Goal: Task Accomplishment & Management: Manage account settings

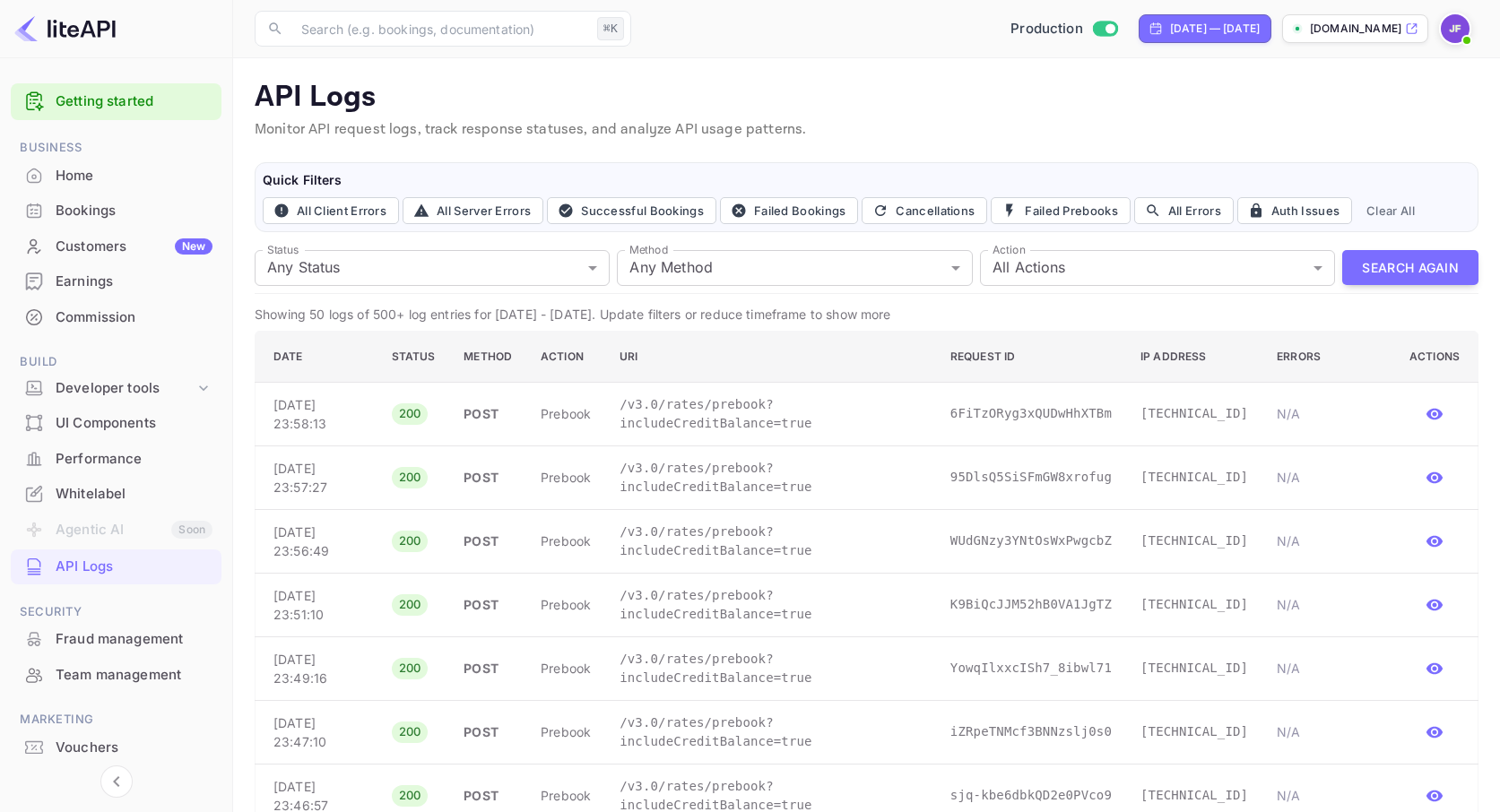
click at [79, 750] on div "Vouchers" at bounding box center [134, 747] width 157 height 21
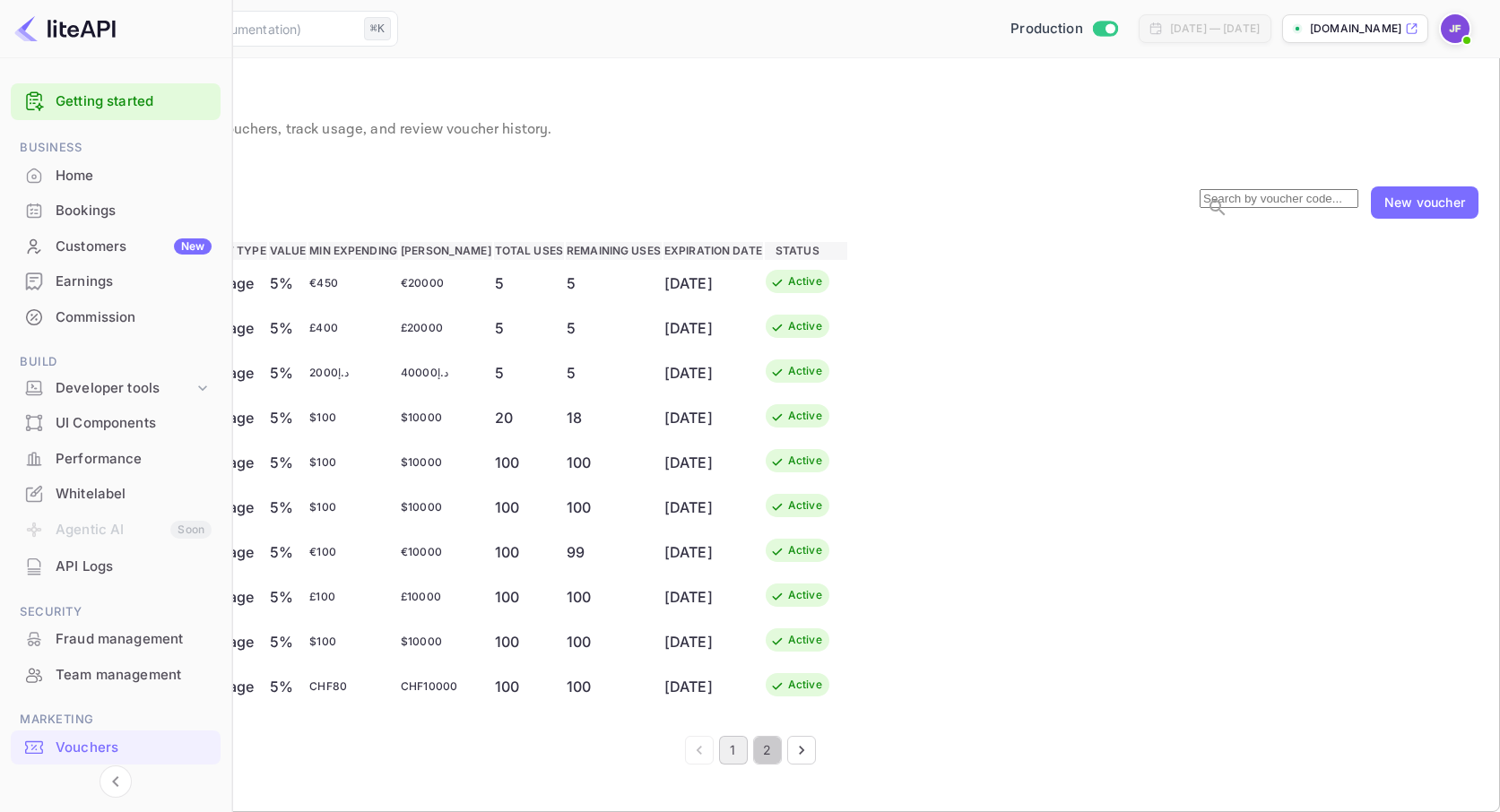
click at [781, 765] on button "2" at bounding box center [767, 749] width 28 height 28
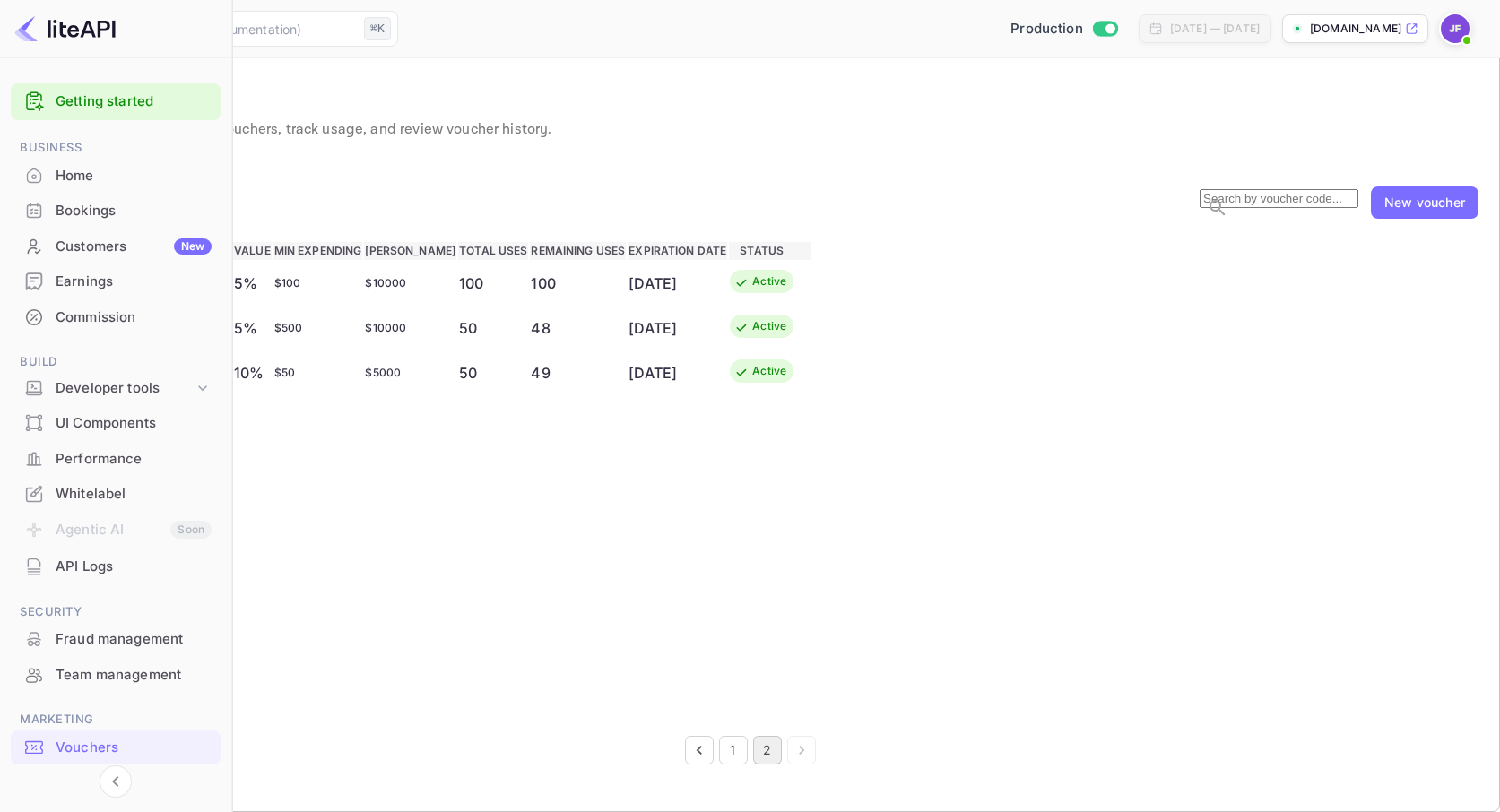
scroll to position [2, 0]
click at [748, 765] on button "1" at bounding box center [732, 749] width 28 height 28
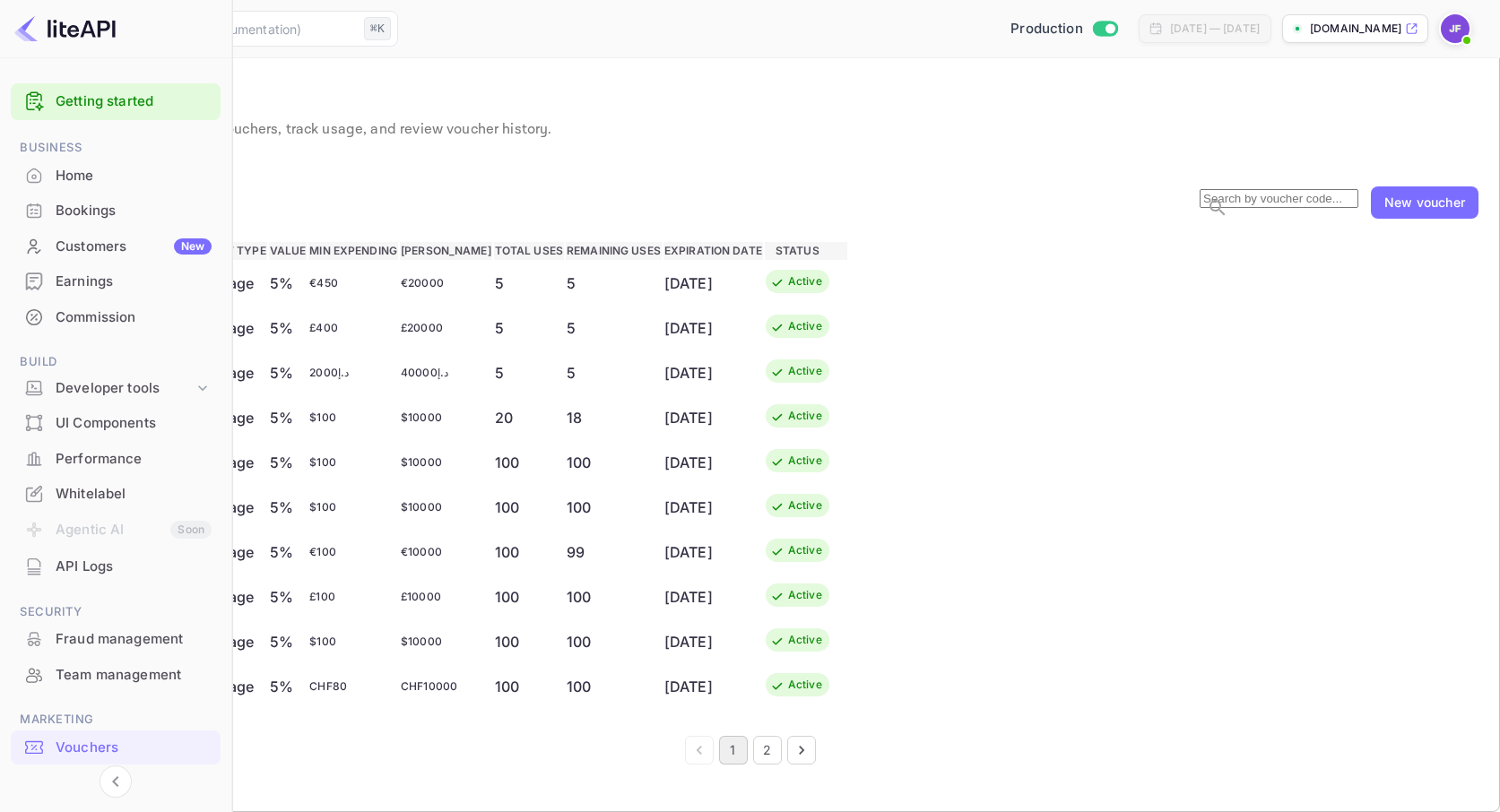
scroll to position [3, 0]
click at [1441, 211] on div "New voucher" at bounding box center [1424, 201] width 80 height 19
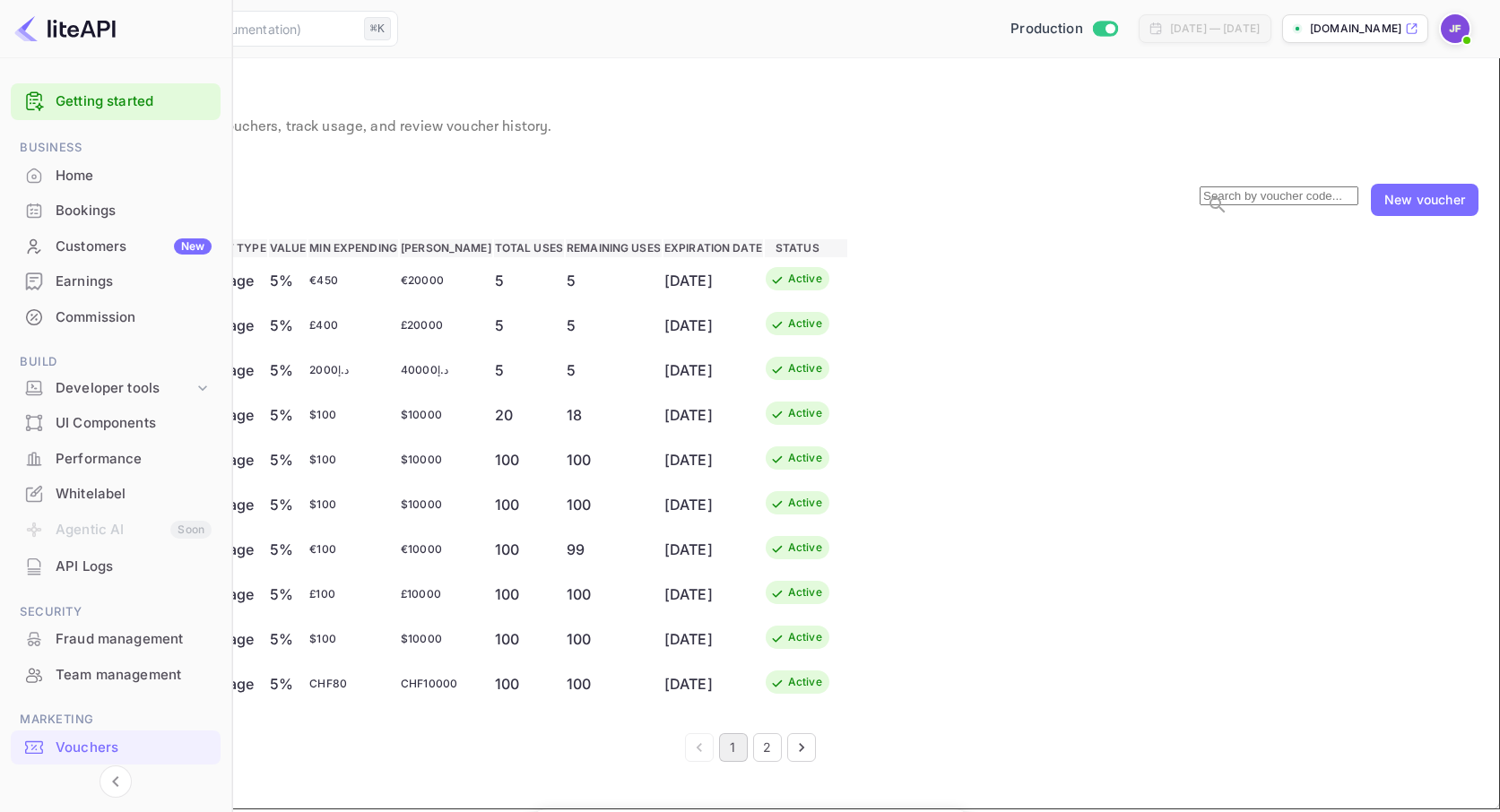
type input "VIP5"
drag, startPoint x: 559, startPoint y: 310, endPoint x: 518, endPoint y: 305, distance: 41.3
type input "100"
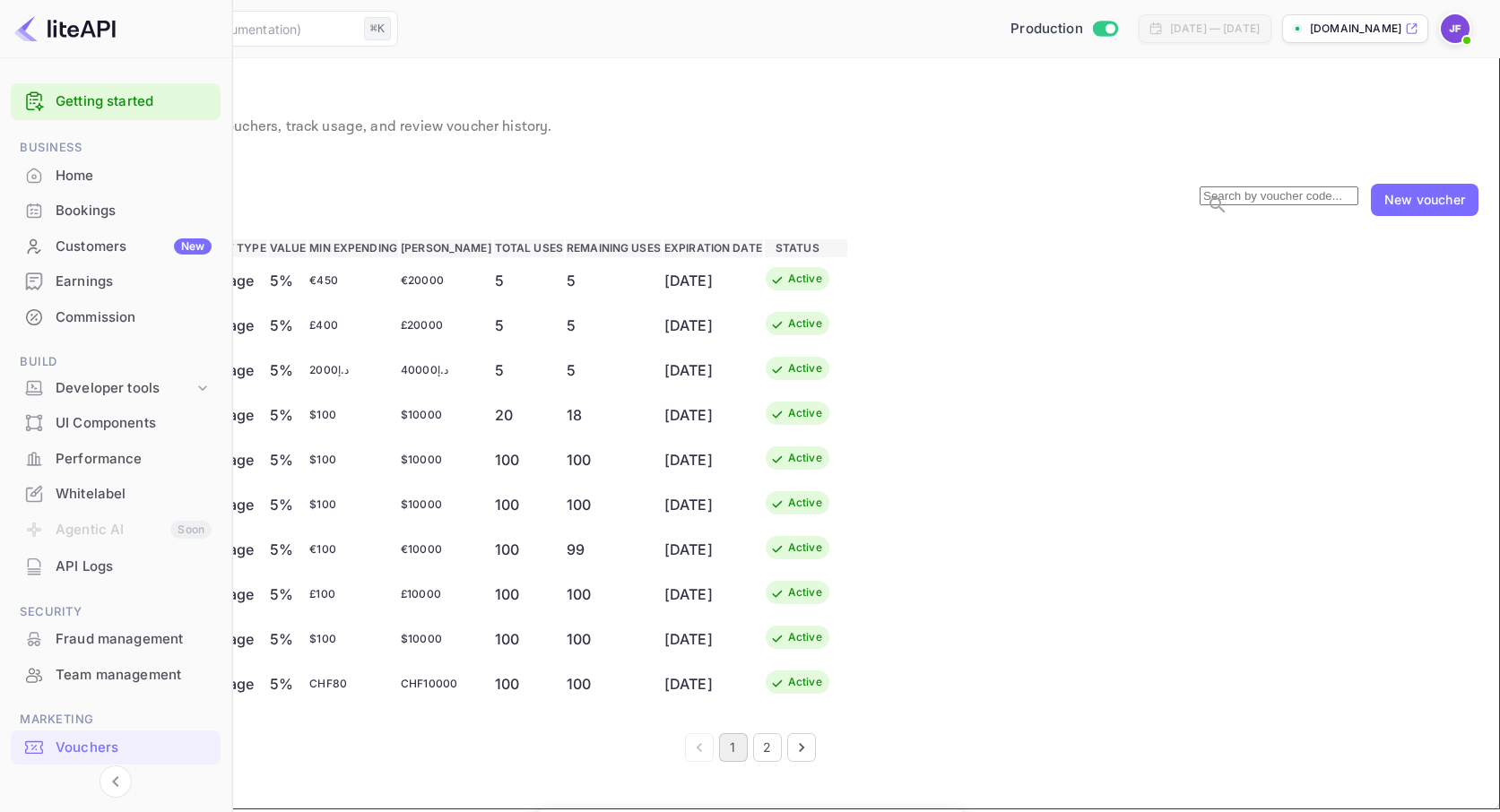
drag, startPoint x: 600, startPoint y: 452, endPoint x: 542, endPoint y: 450, distance: 58.0
type input "500"
drag, startPoint x: 831, startPoint y: 450, endPoint x: 737, endPoint y: 448, distance: 94.0
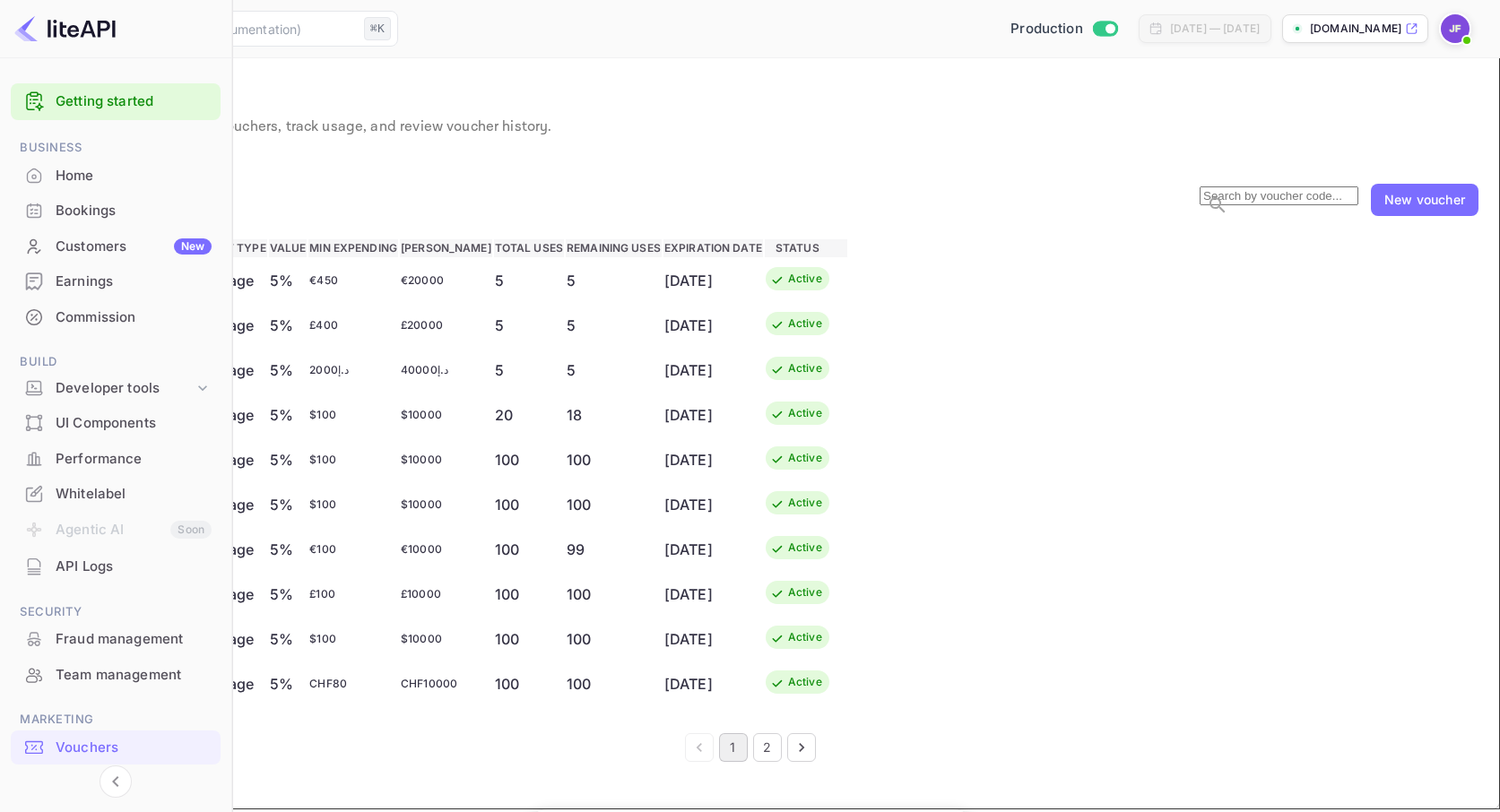
type input "10000"
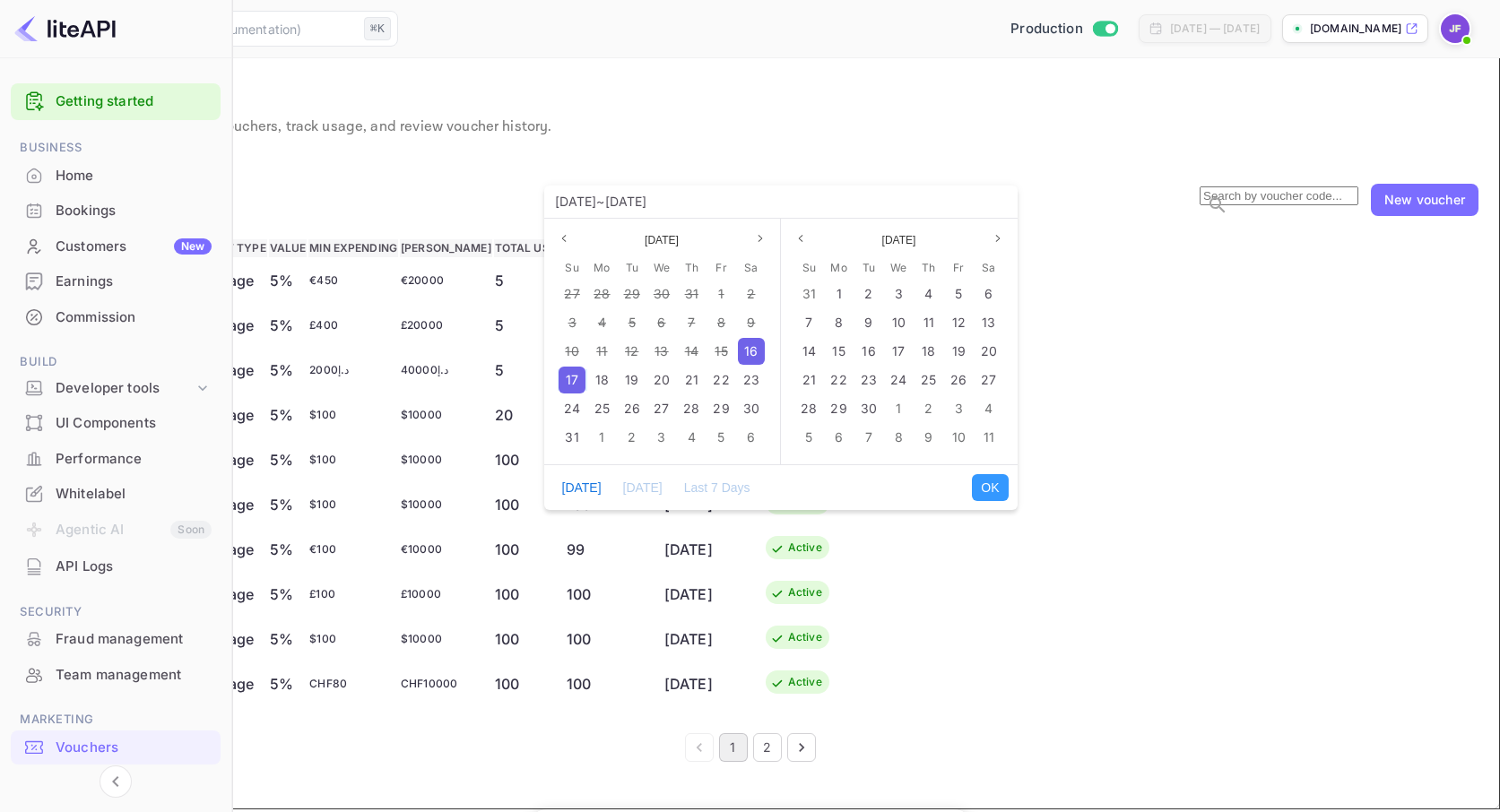
click at [753, 349] on span "16" at bounding box center [750, 351] width 14 height 15
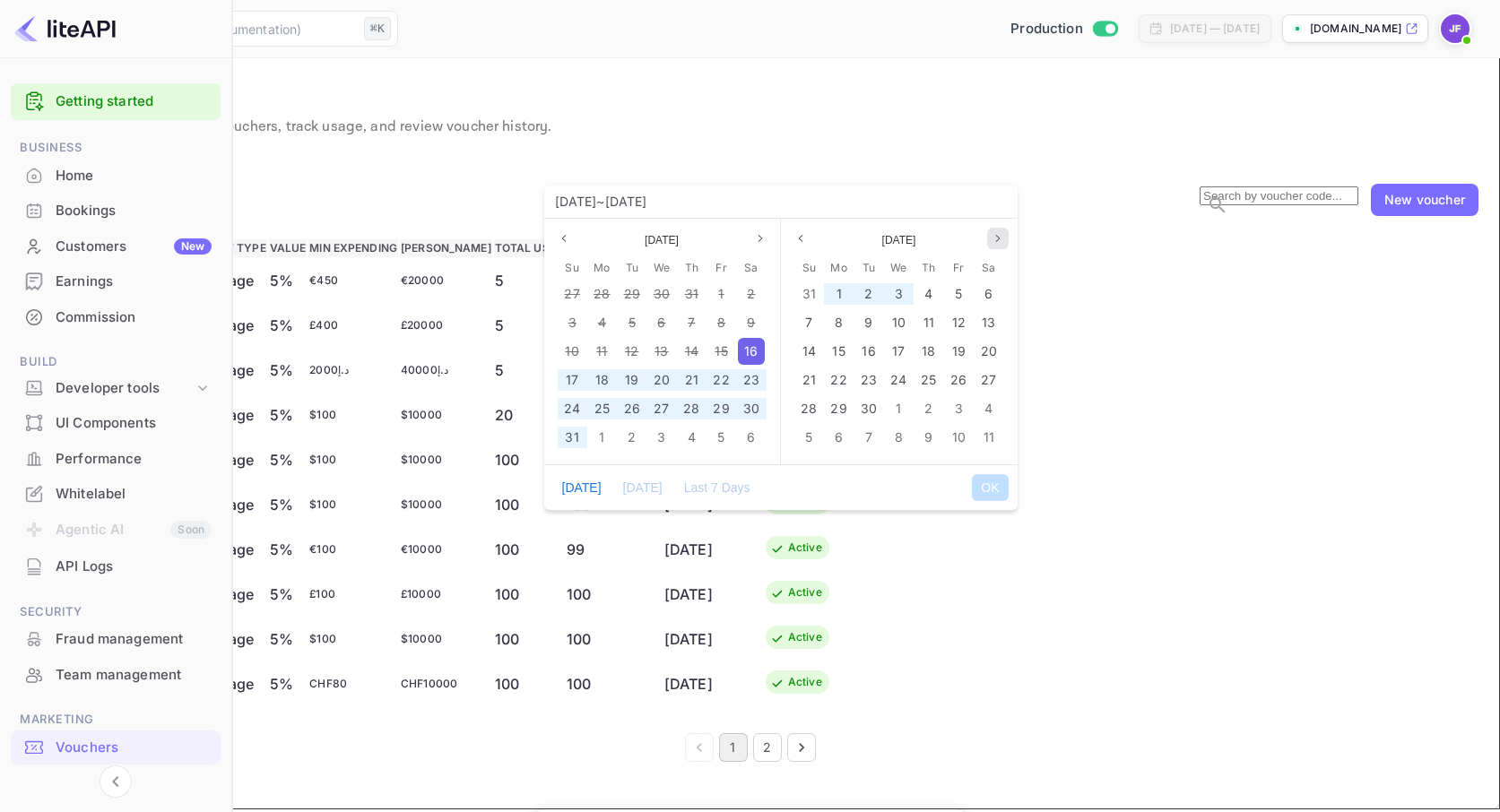
click at [999, 236] on icon "page next" at bounding box center [998, 239] width 11 height 11
click at [999, 237] on icon "page next" at bounding box center [998, 239] width 11 height 11
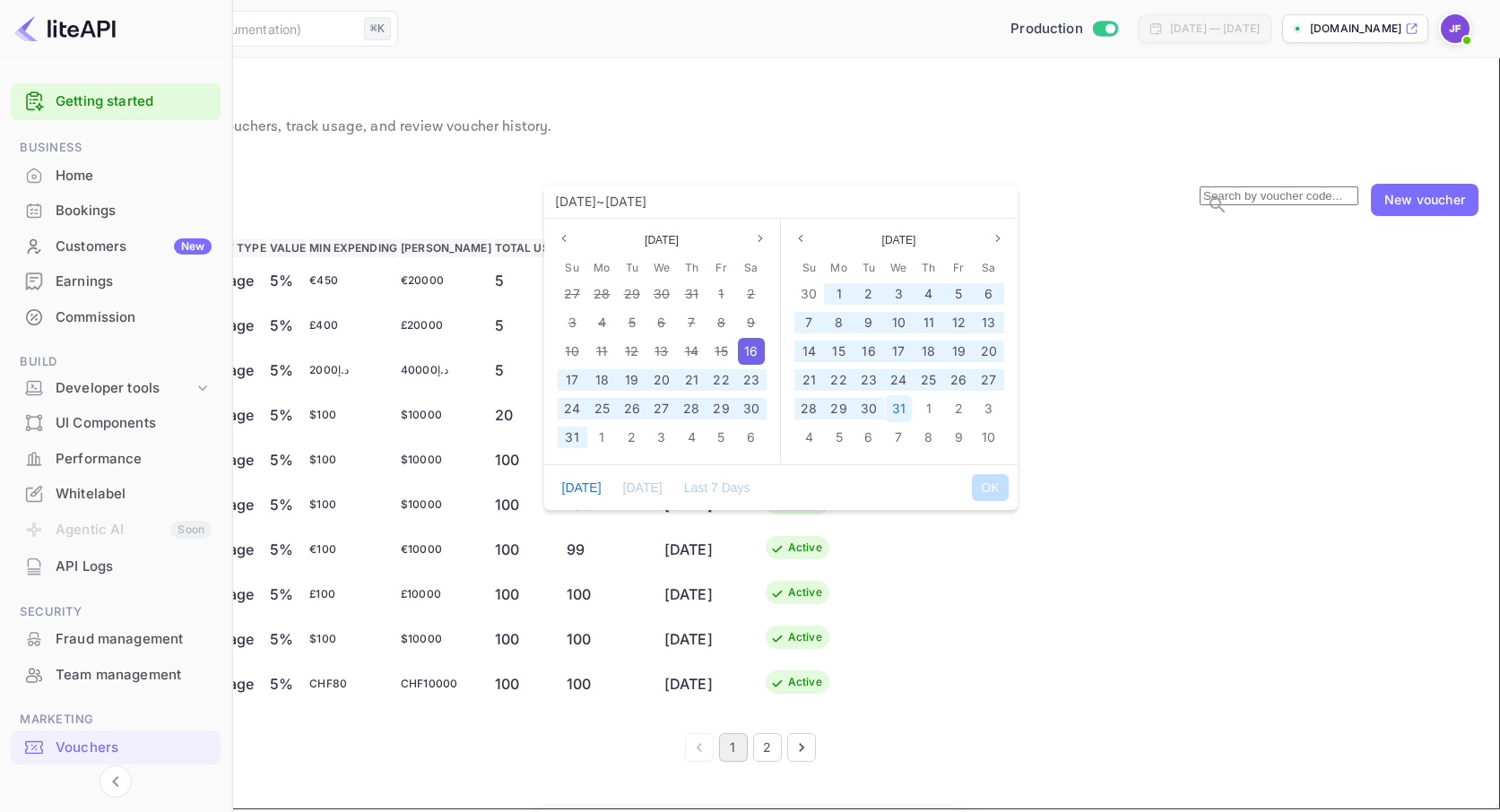
click at [903, 406] on span "31" at bounding box center [898, 407] width 14 height 15
click at [993, 488] on button "OK" at bounding box center [989, 487] width 36 height 26
type input "[DATE] ~ [DATE]"
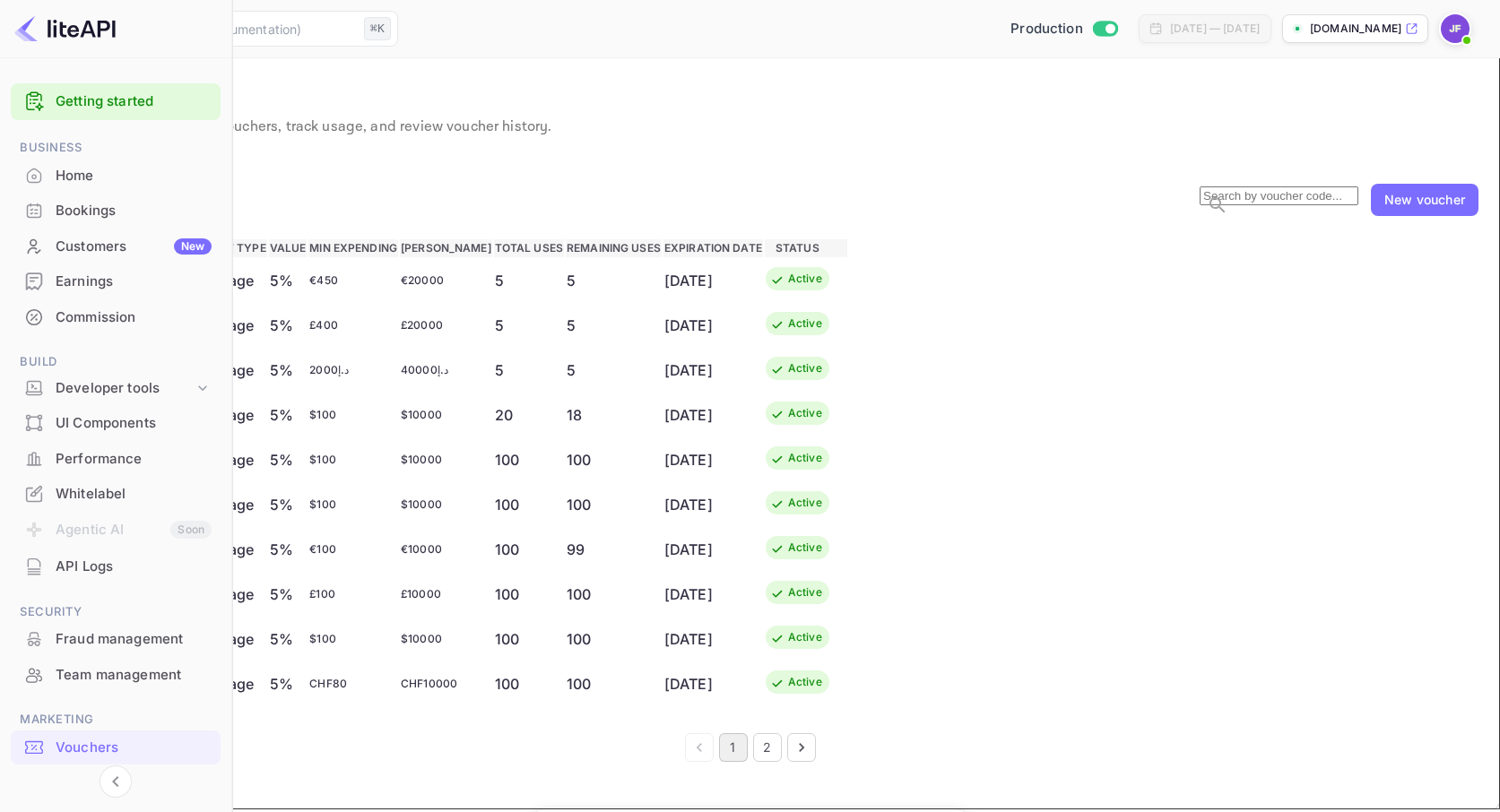
drag, startPoint x: 781, startPoint y: 601, endPoint x: 751, endPoint y: 601, distance: 30.0
type input "5"
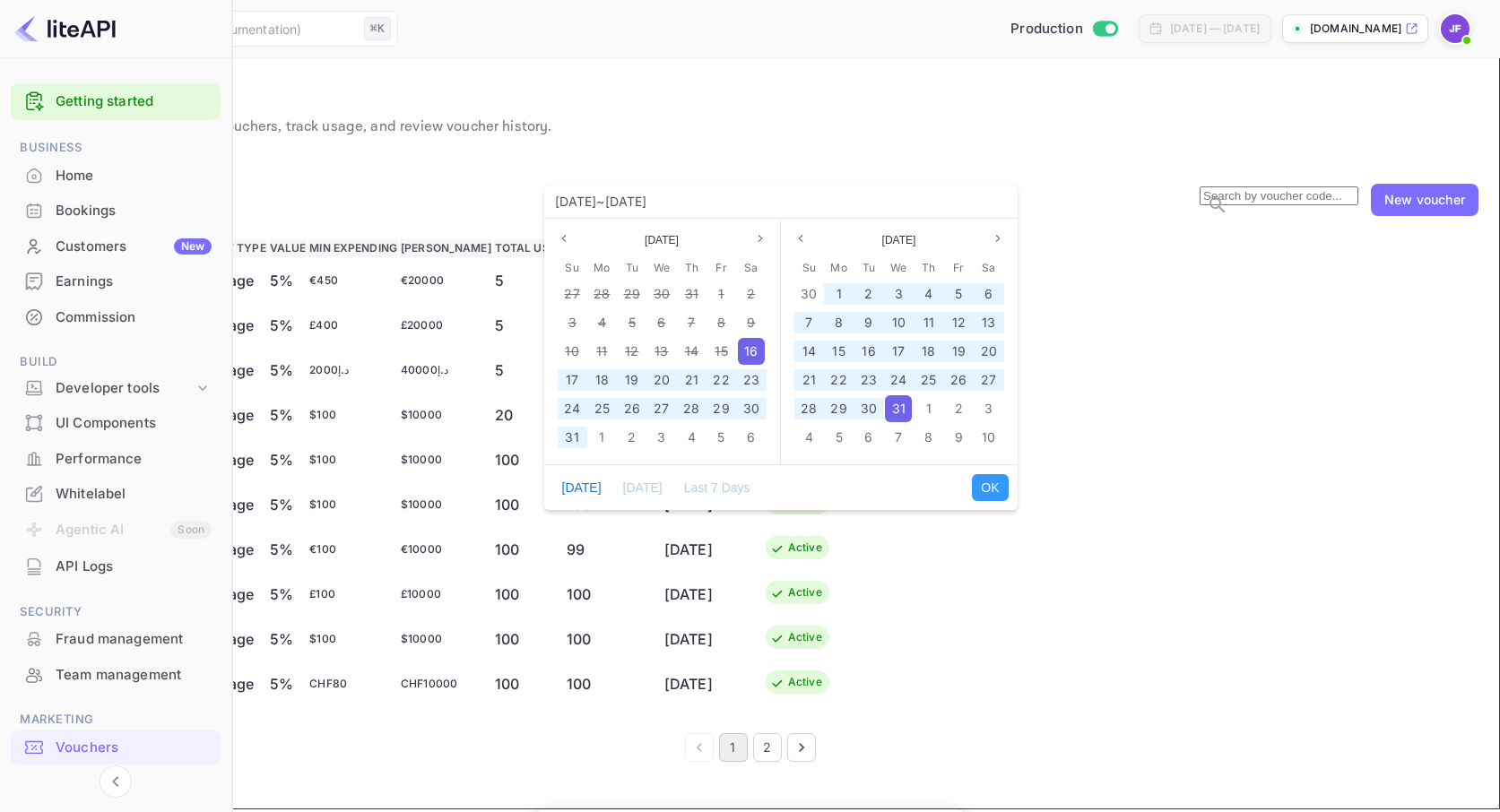
drag, startPoint x: 740, startPoint y: 349, endPoint x: 788, endPoint y: 377, distance: 55.6
click at [740, 349] on div "16" at bounding box center [750, 351] width 26 height 26
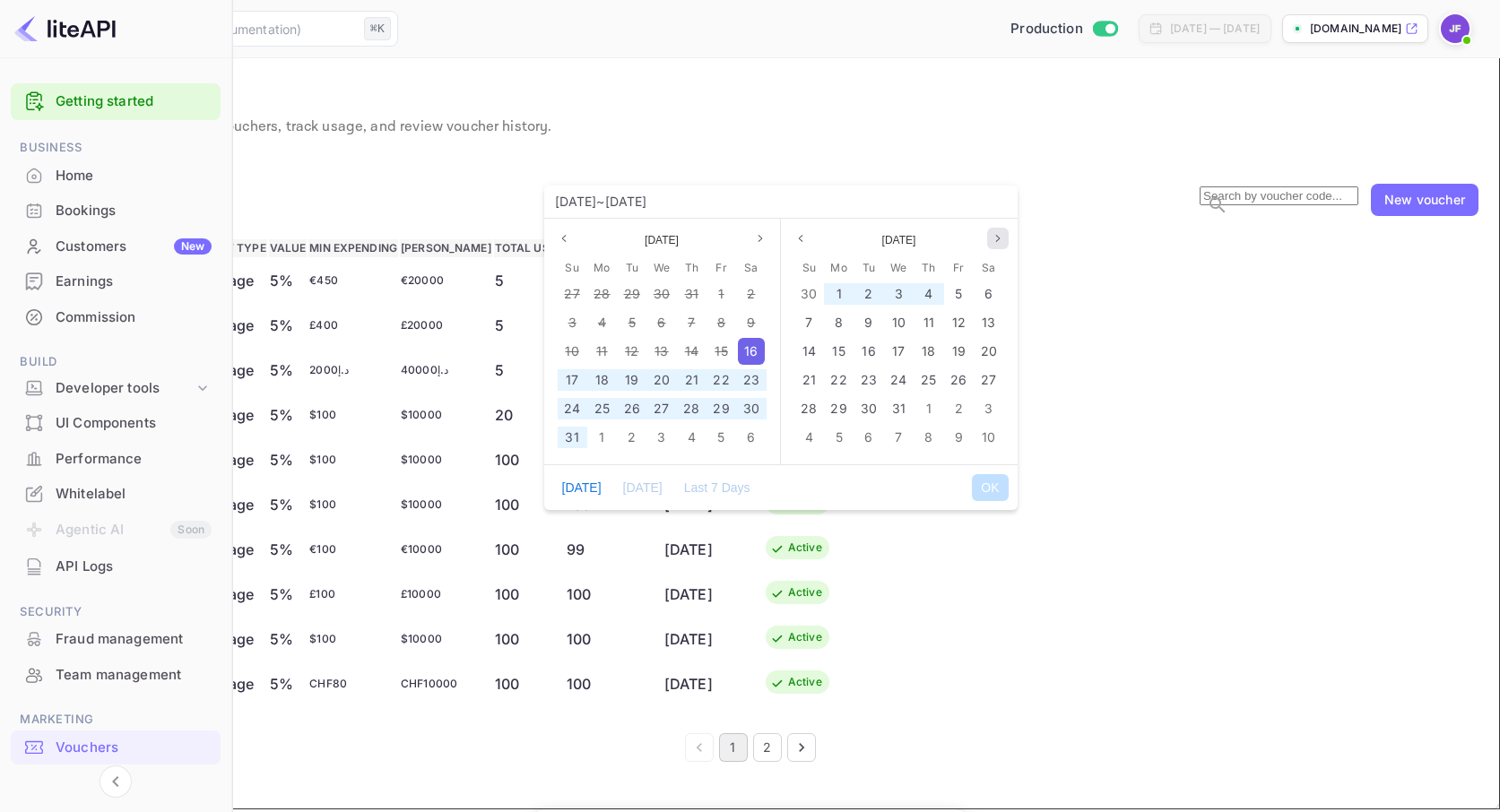
click at [997, 237] on icon "page next" at bounding box center [998, 239] width 11 height 11
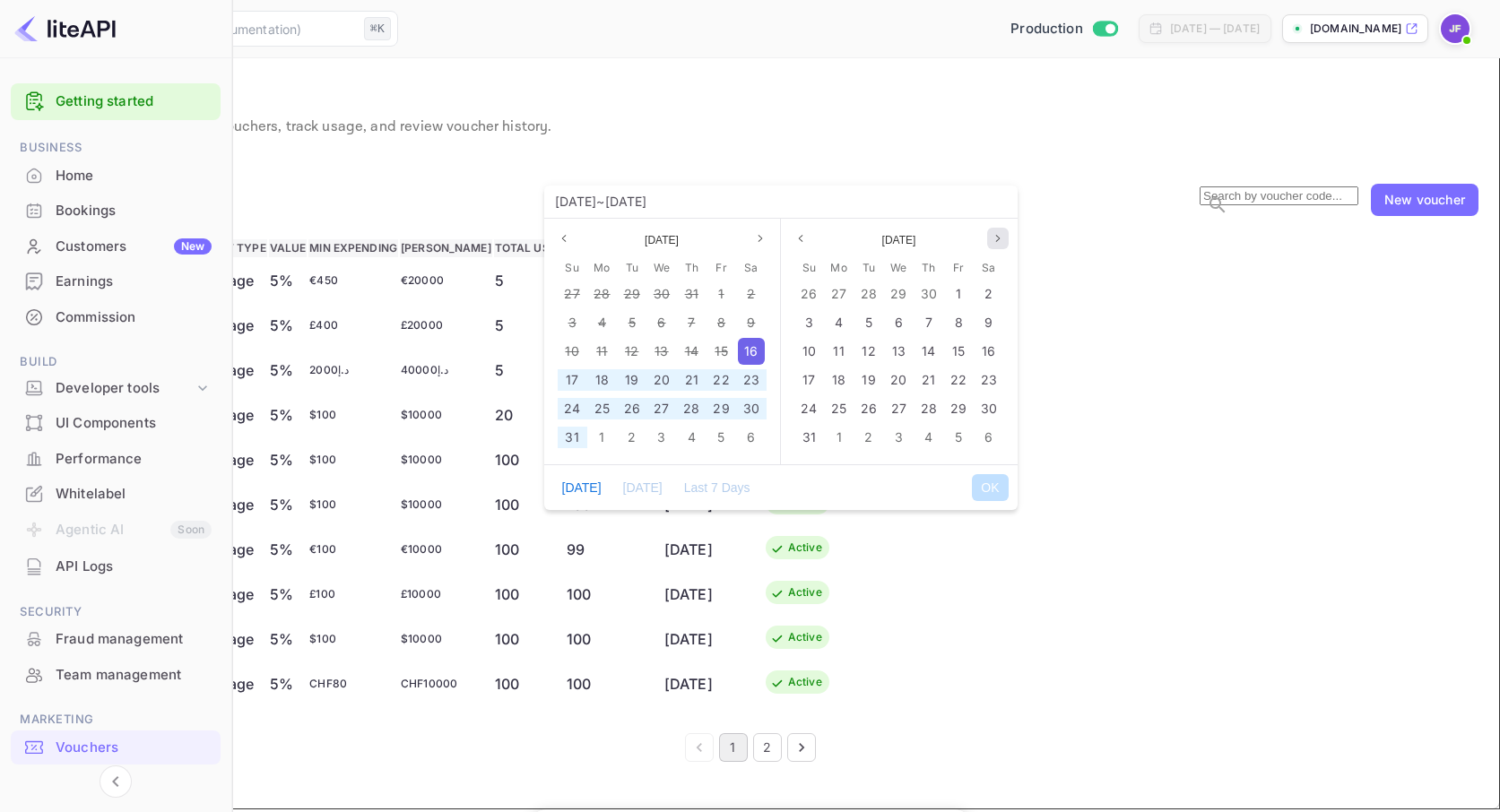
click at [997, 237] on icon "page next" at bounding box center [998, 239] width 11 height 11
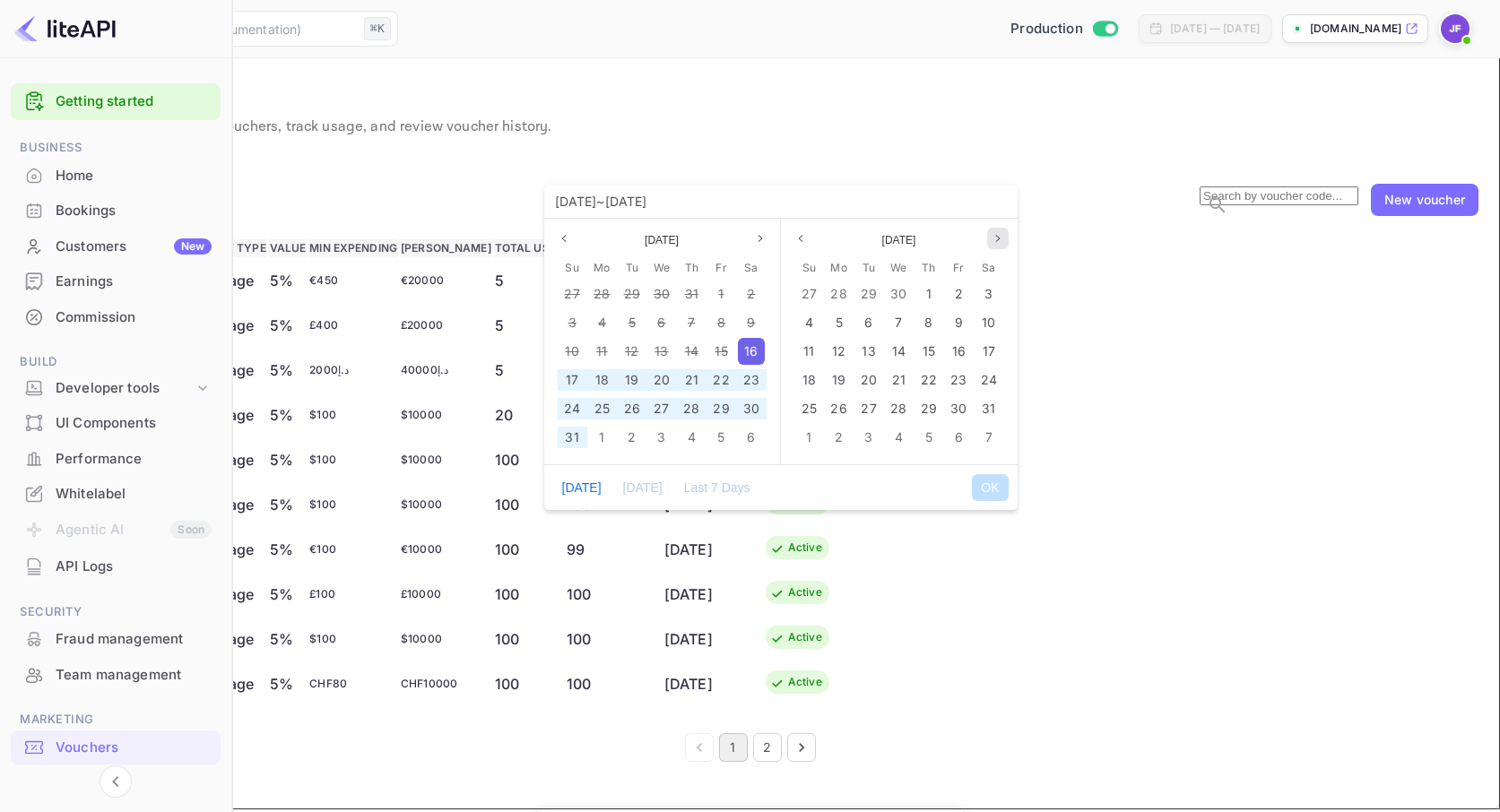
click at [997, 237] on icon "page next" at bounding box center [998, 239] width 11 height 11
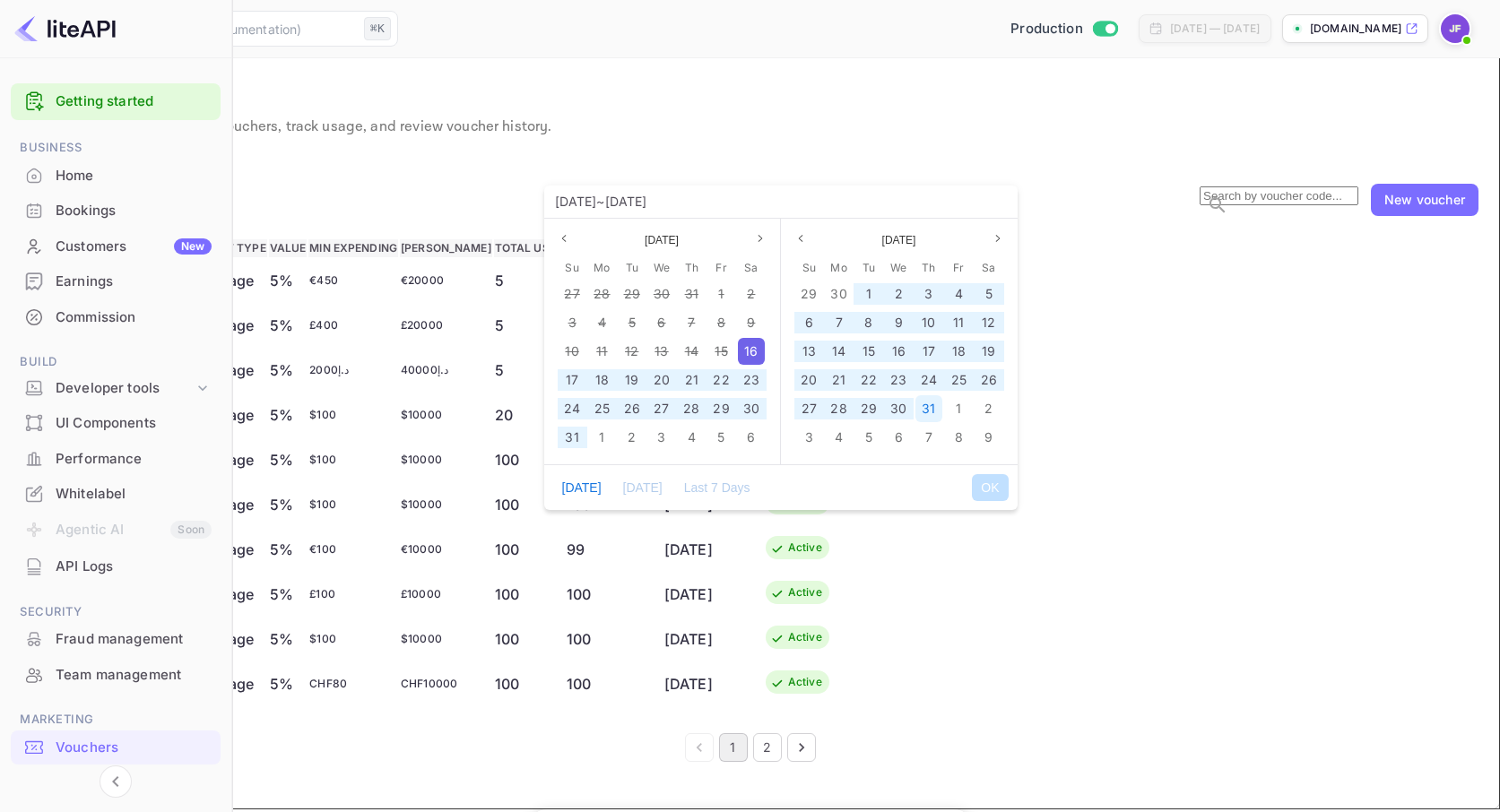
click at [929, 406] on span "31" at bounding box center [928, 407] width 14 height 15
click at [990, 490] on button "OK" at bounding box center [989, 487] width 36 height 26
type input "[DATE] ~ [DATE]"
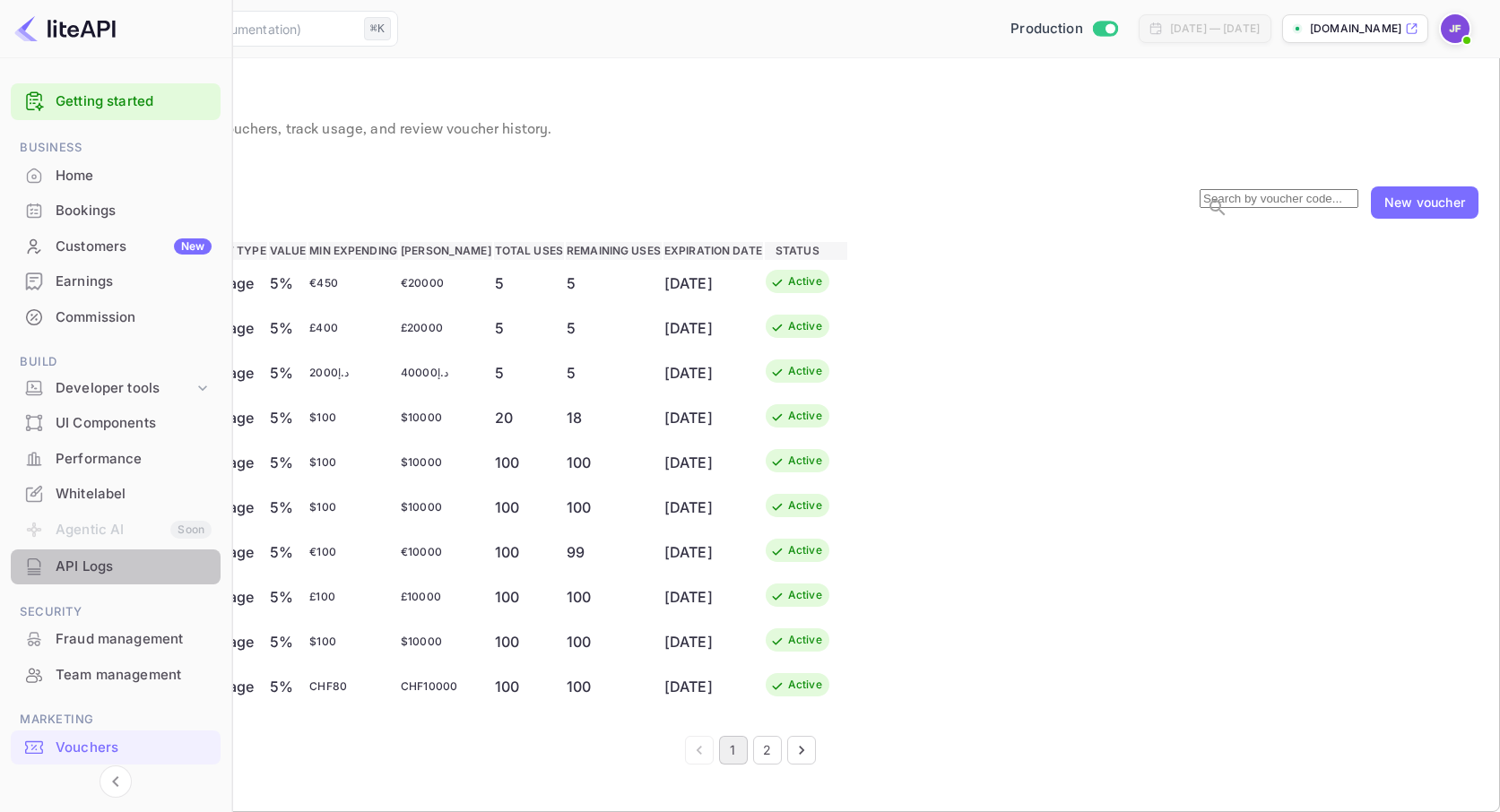
click at [77, 566] on div "API Logs" at bounding box center [133, 566] width 156 height 21
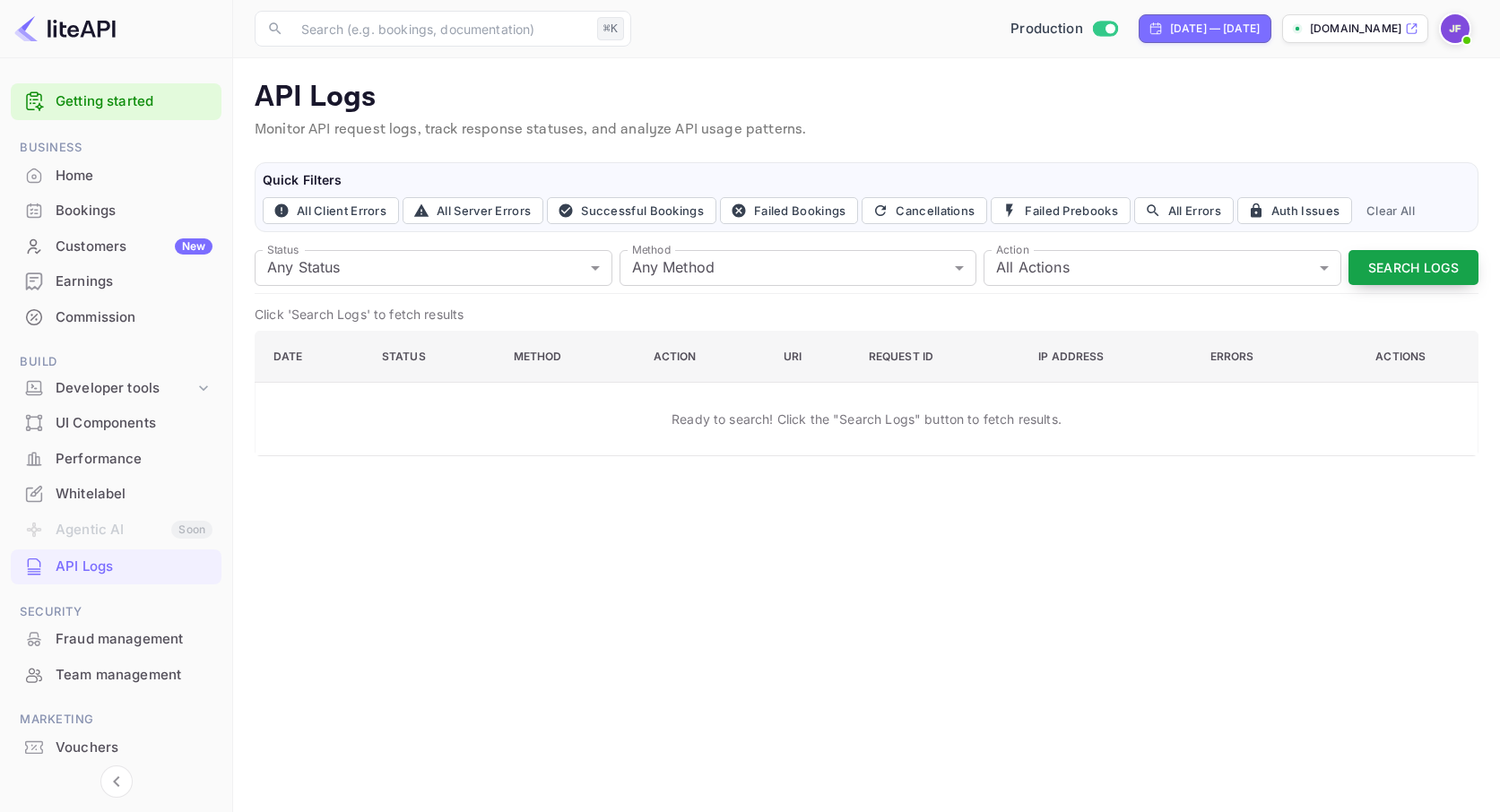
click at [1401, 268] on button "Search Logs" at bounding box center [1412, 267] width 130 height 35
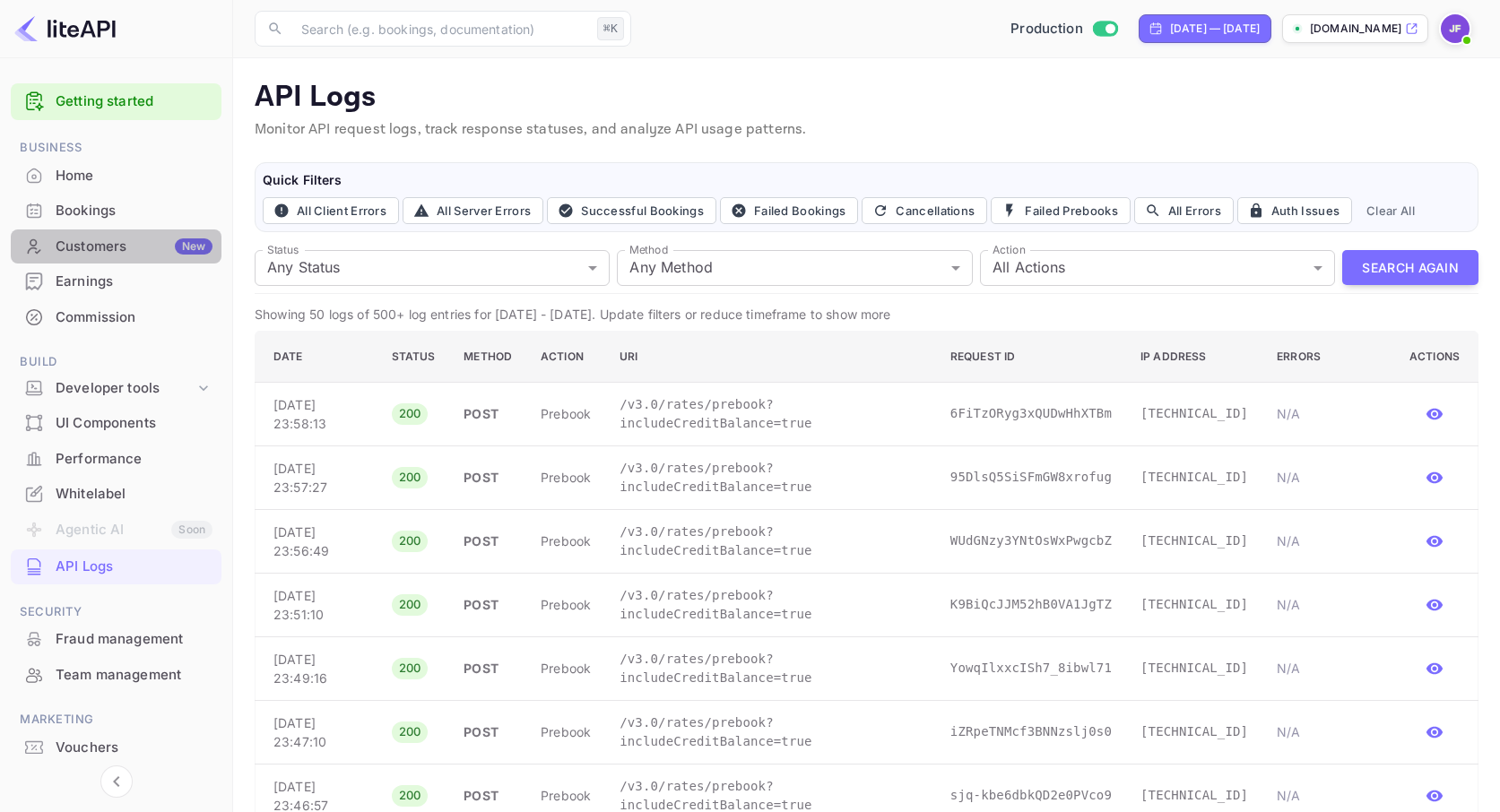
drag, startPoint x: 113, startPoint y: 247, endPoint x: 296, endPoint y: 306, distance: 192.3
click at [114, 247] on div "Customers New" at bounding box center [134, 247] width 157 height 21
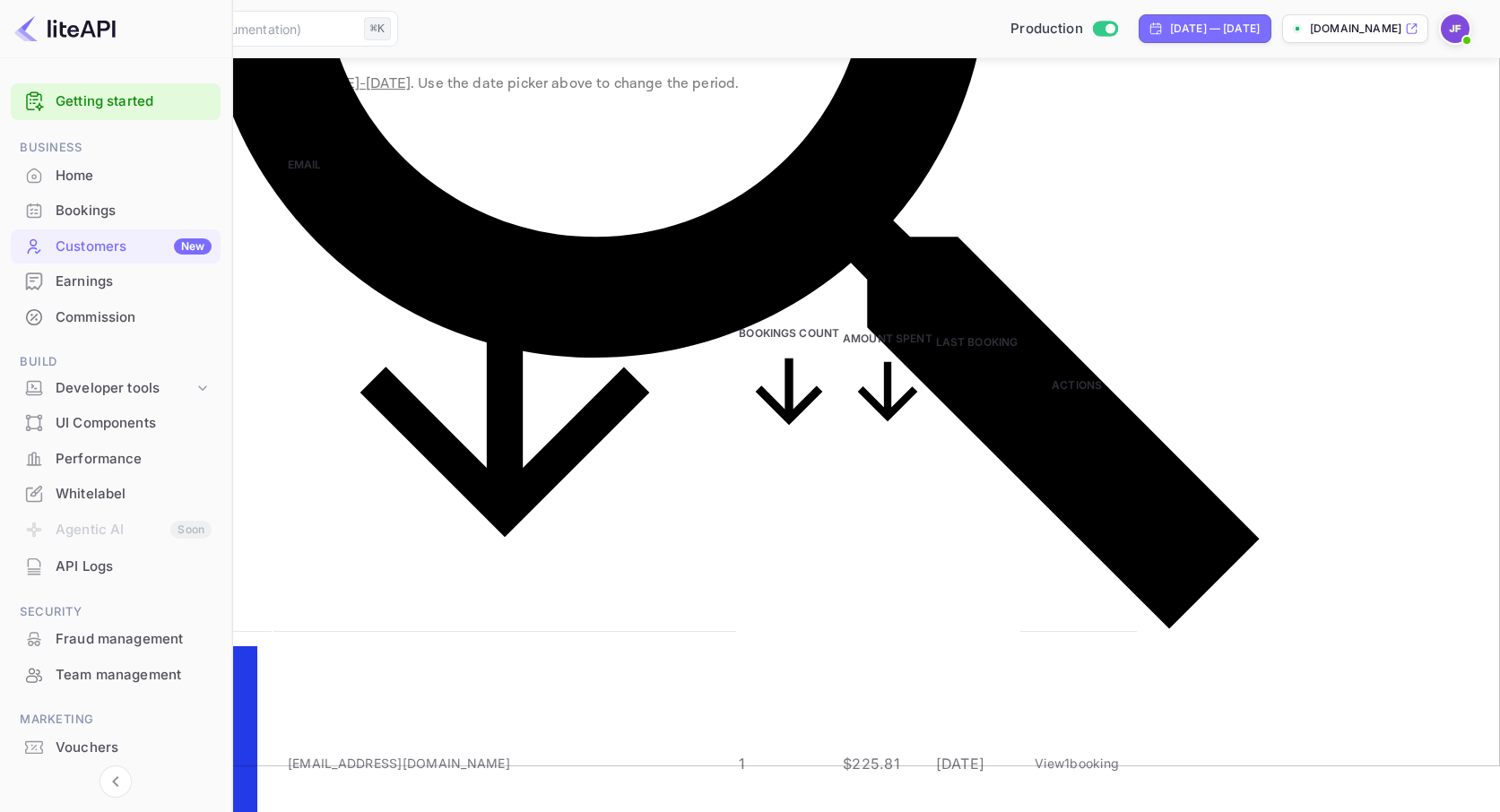
scroll to position [99, 0]
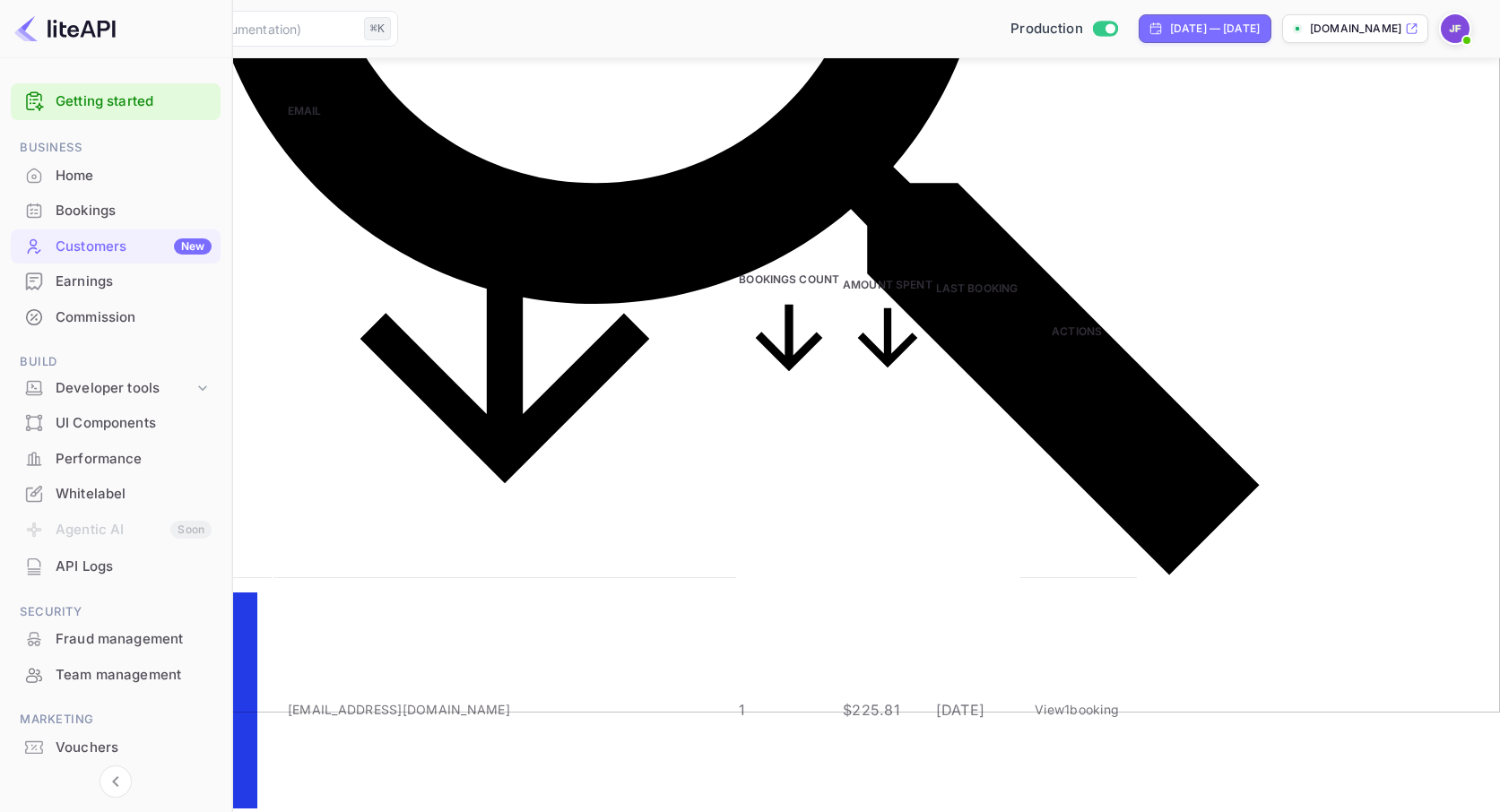
type input "50"
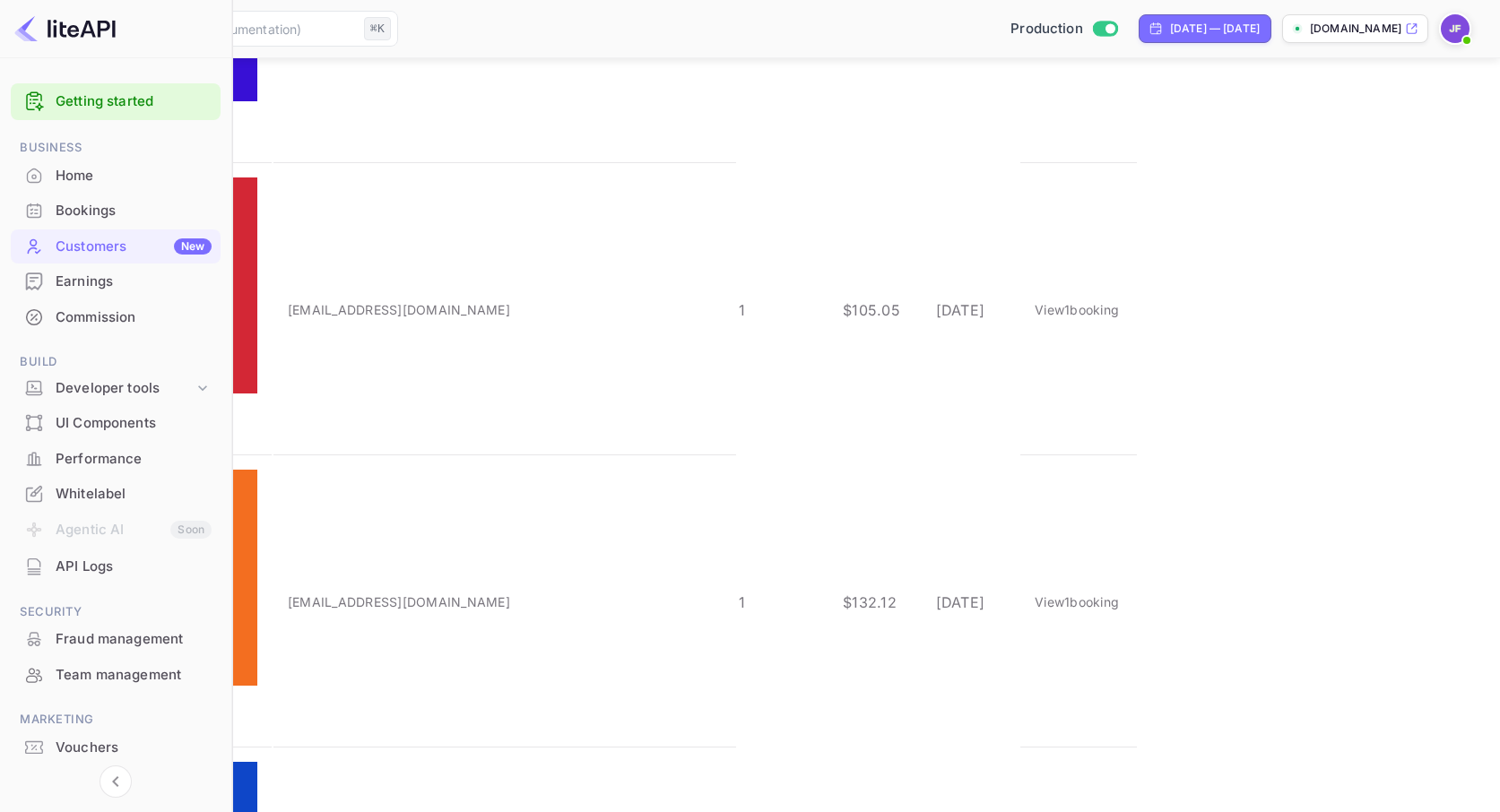
scroll to position [1617, 0]
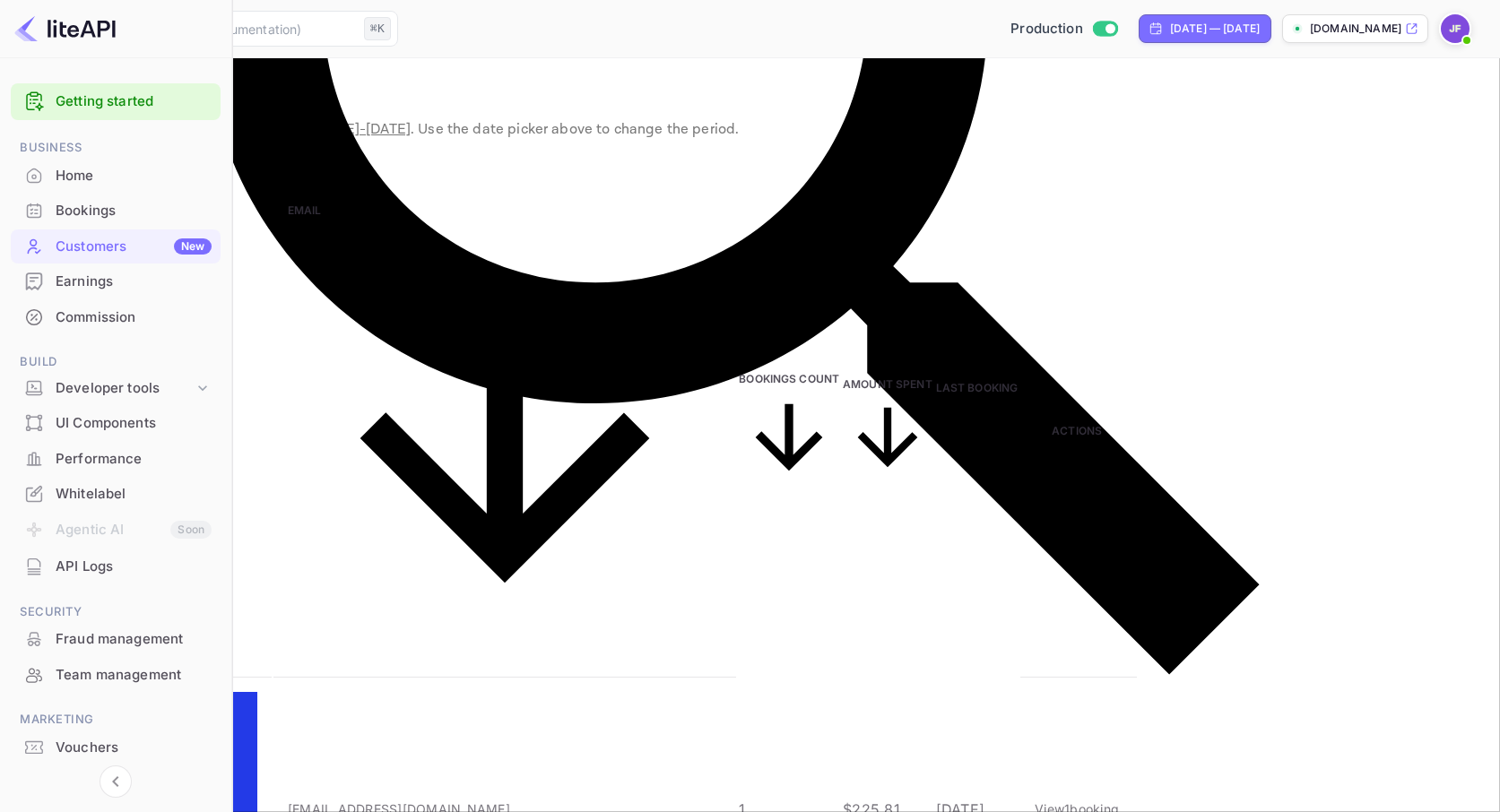
scroll to position [99, 0]
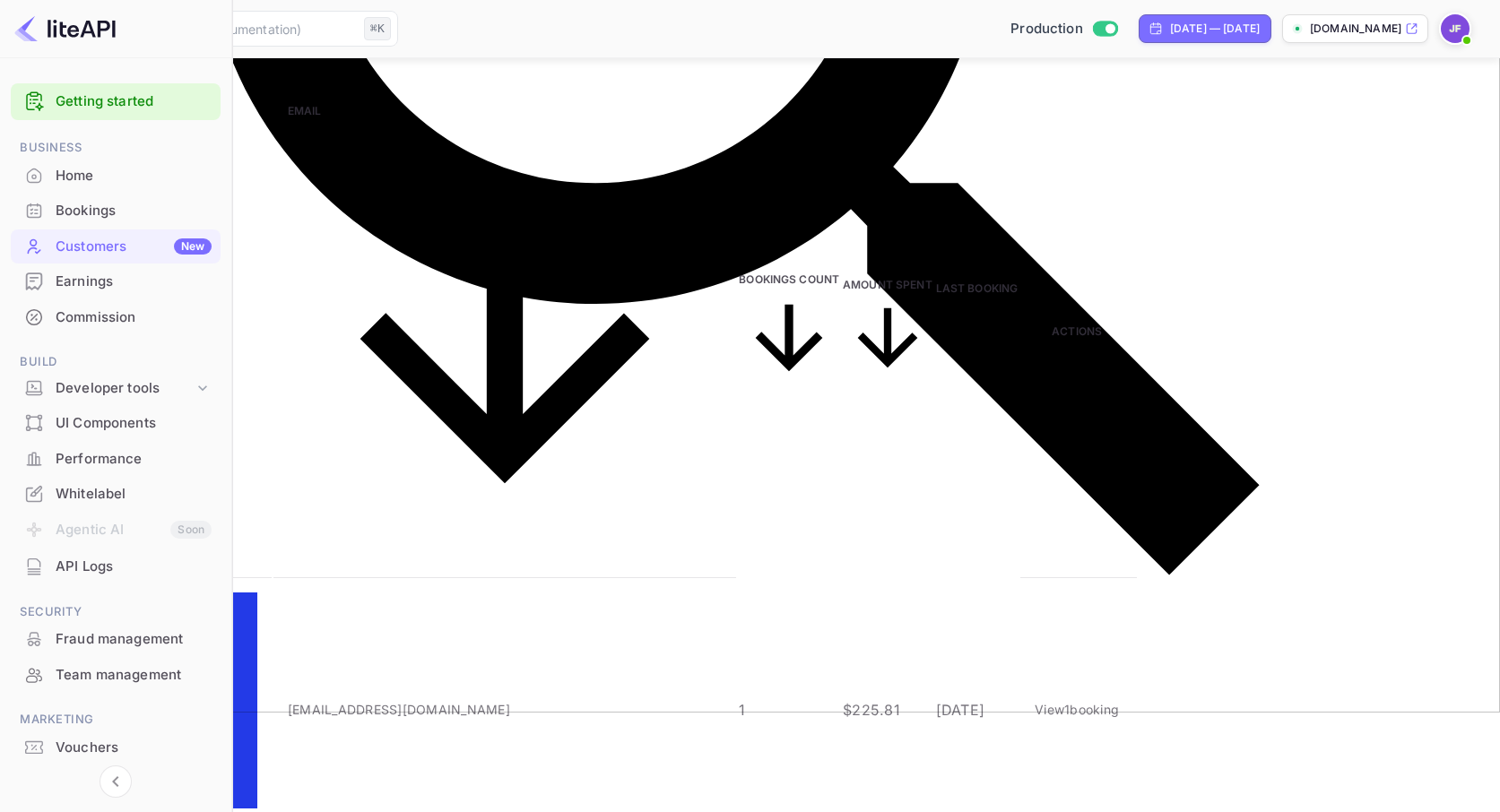
type input "50"
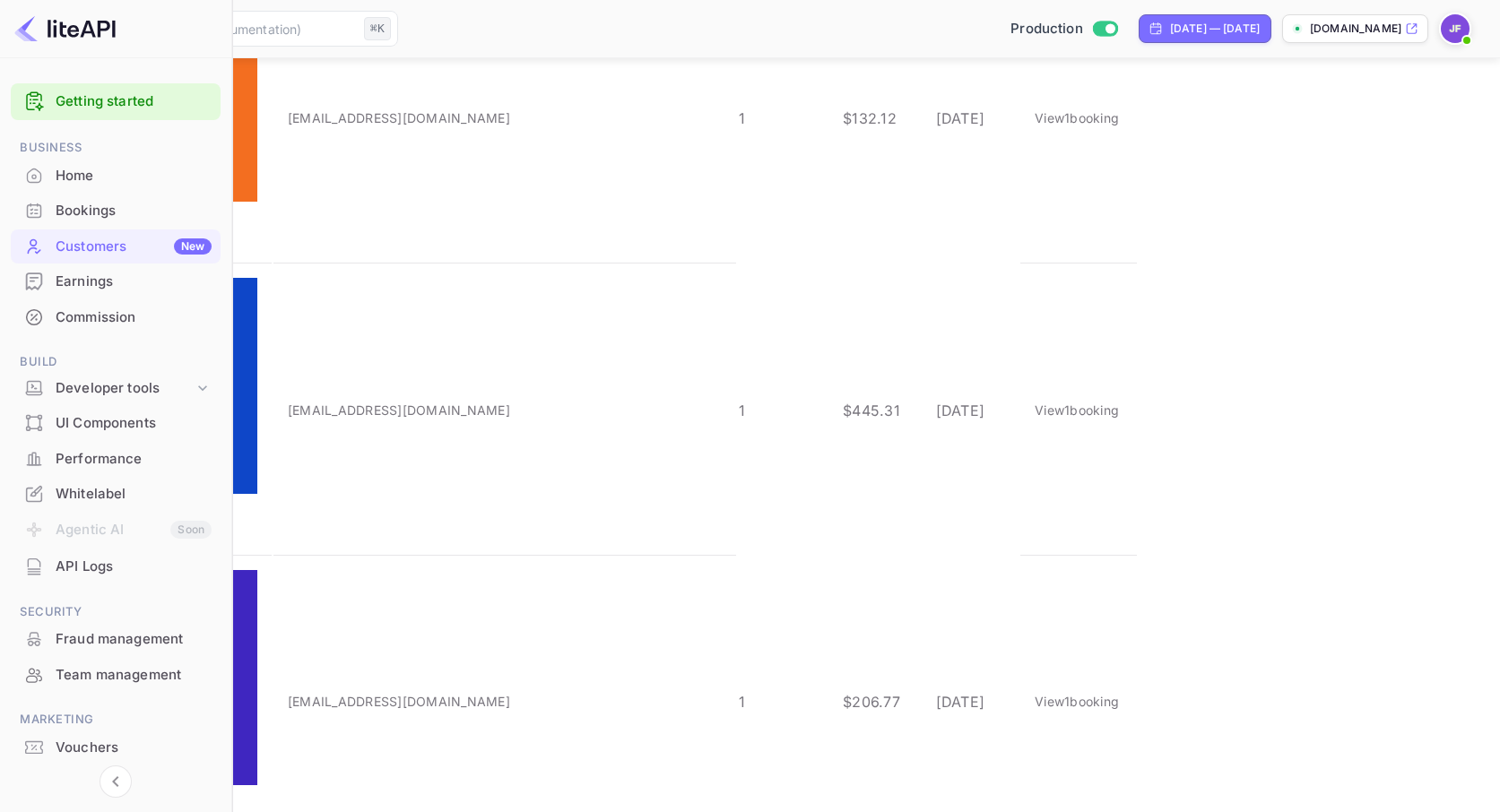
scroll to position [2286, 0]
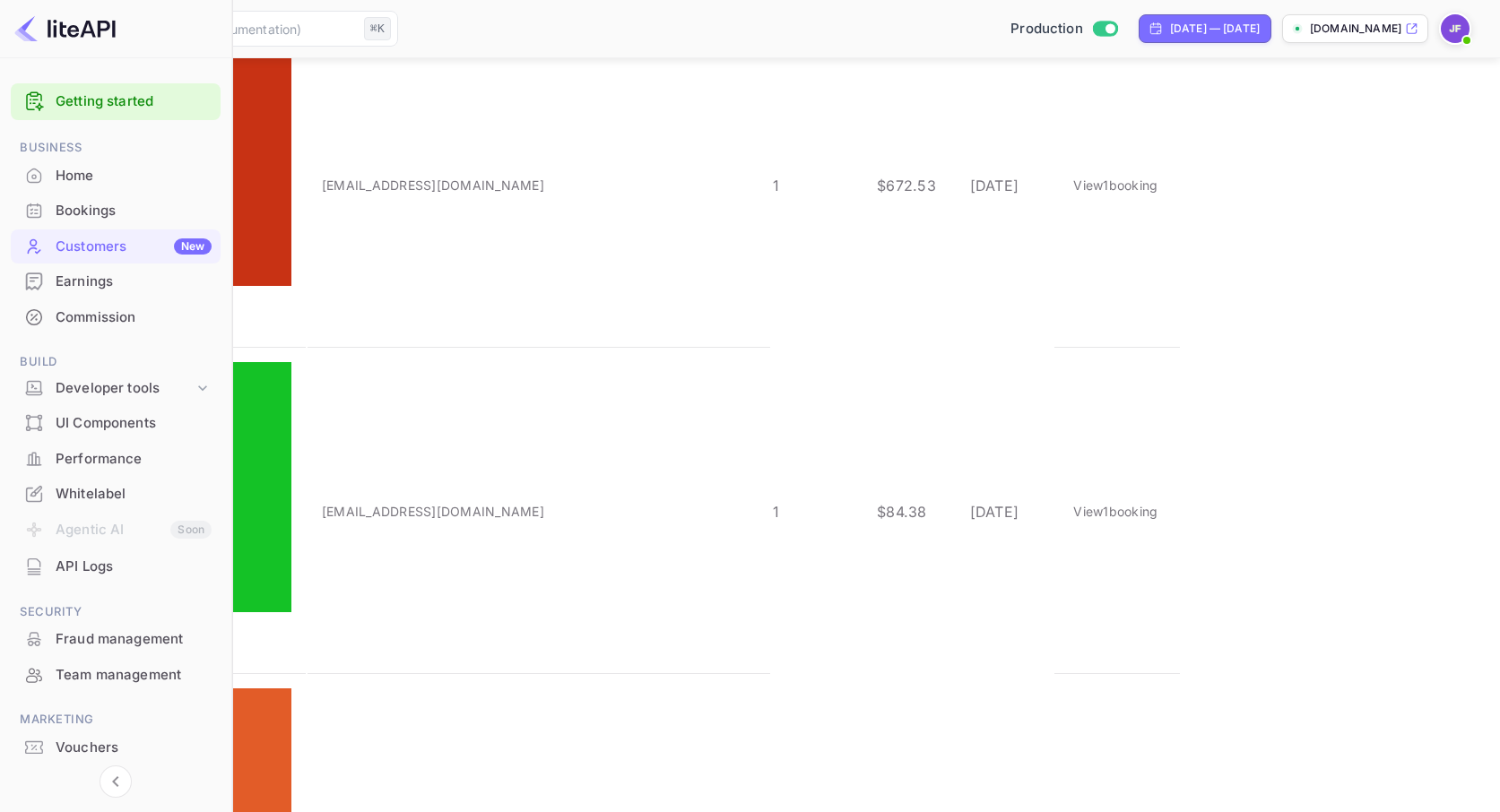
drag, startPoint x: 1262, startPoint y: 324, endPoint x: 1298, endPoint y: 375, distance: 62.4
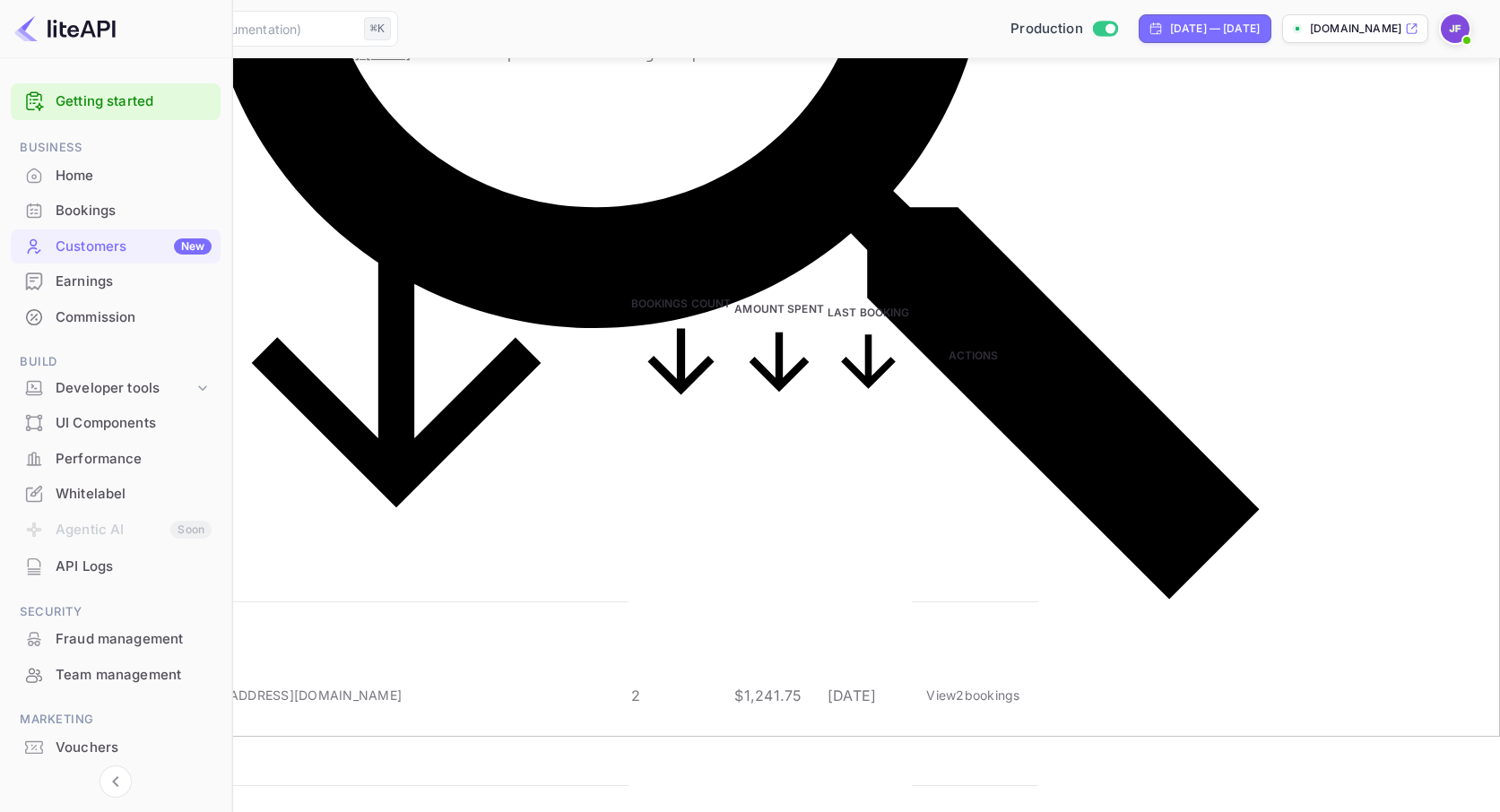
scroll to position [75, 0]
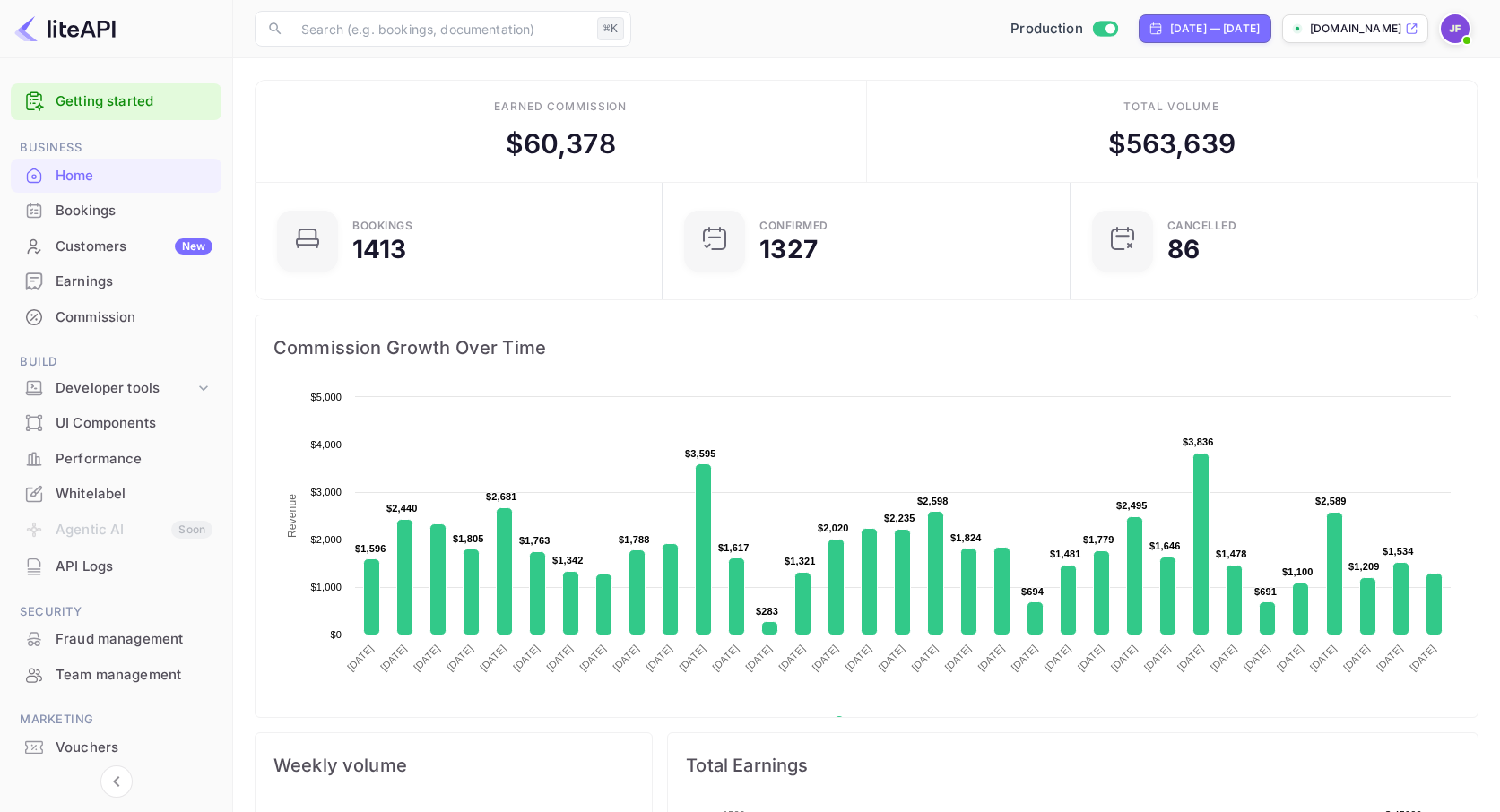
scroll to position [291, 397]
click at [91, 216] on div "Bookings" at bounding box center [134, 211] width 157 height 21
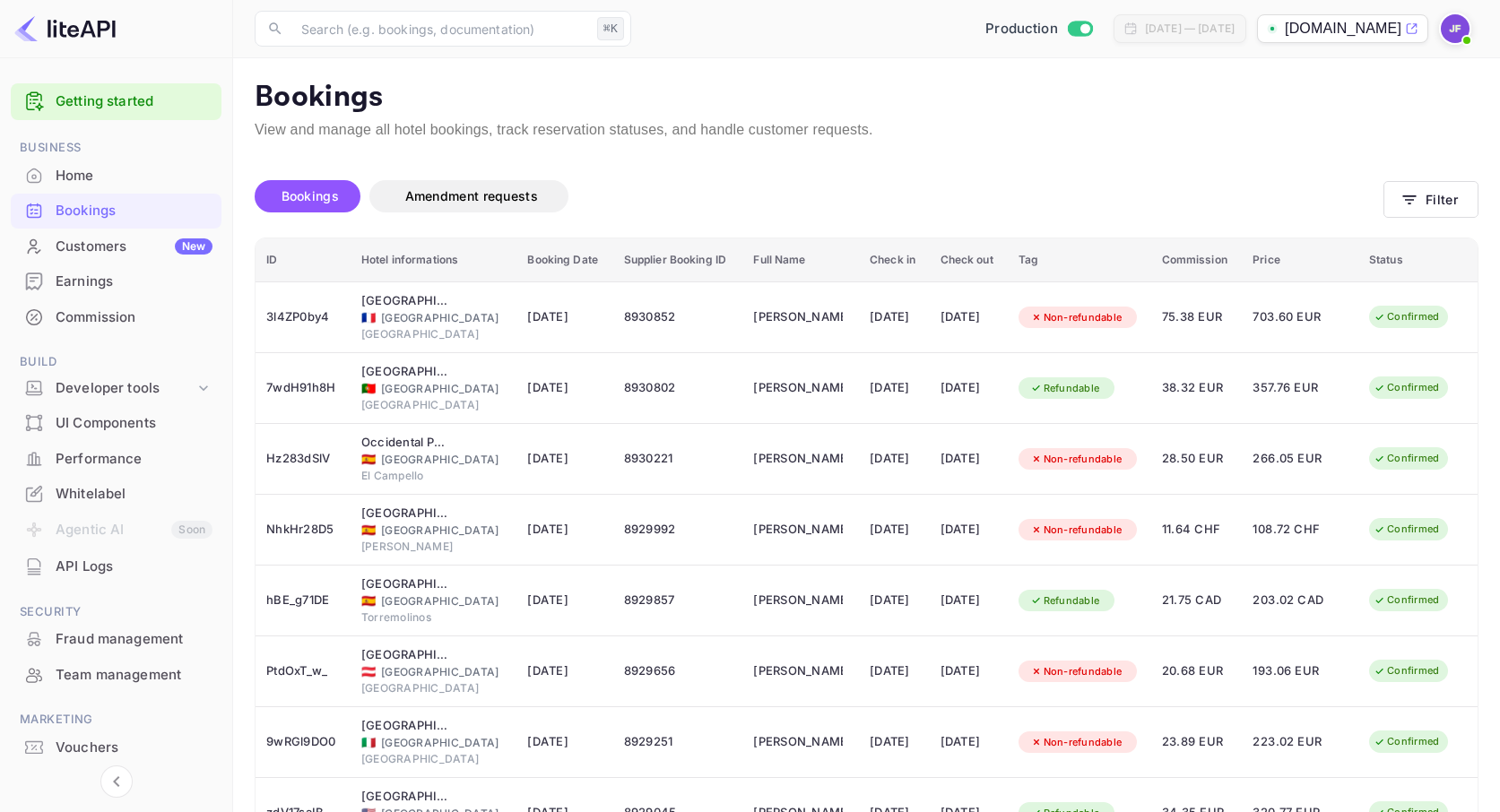
click at [67, 178] on div "Home" at bounding box center [134, 176] width 157 height 21
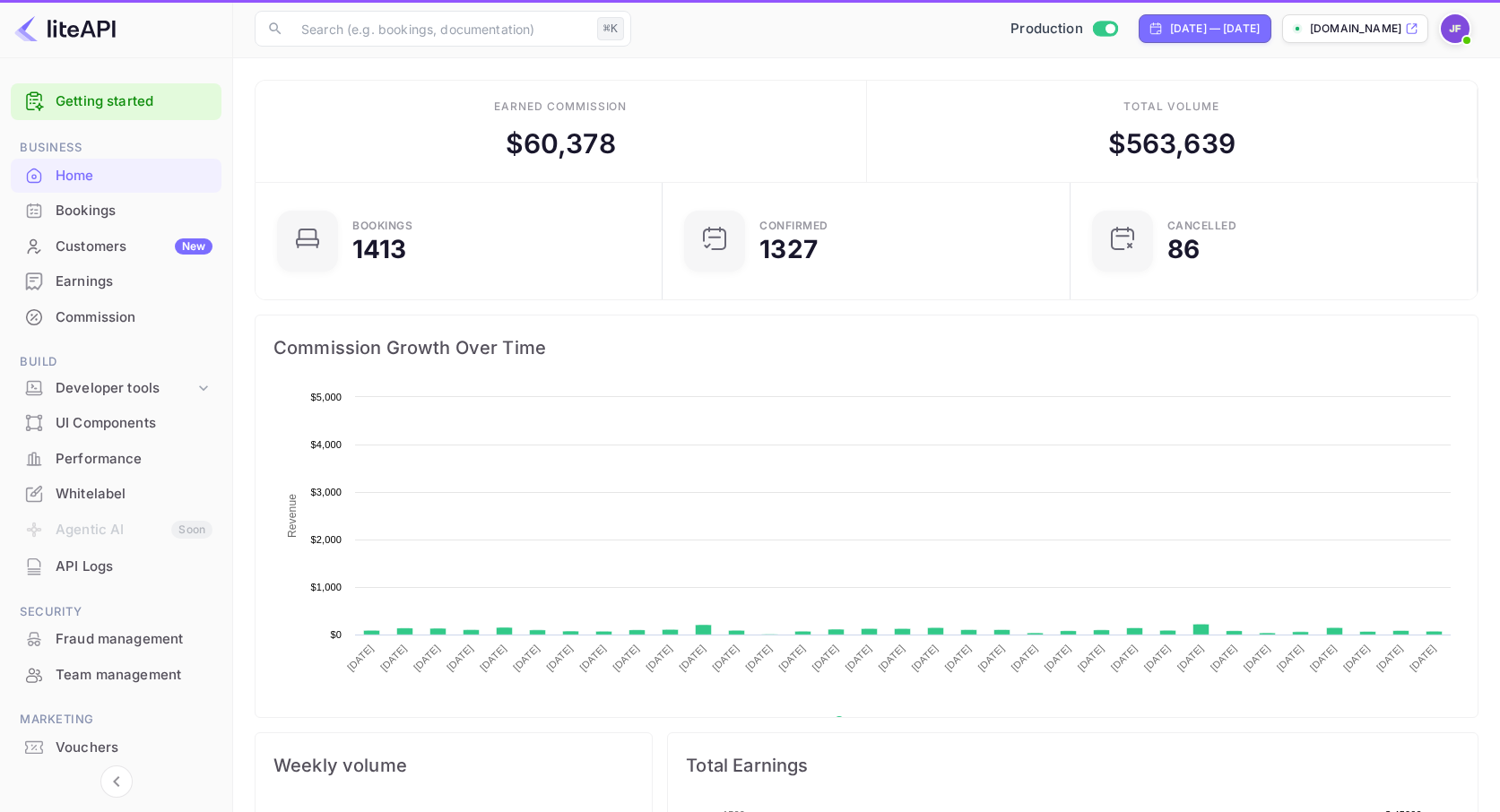
scroll to position [1, 0]
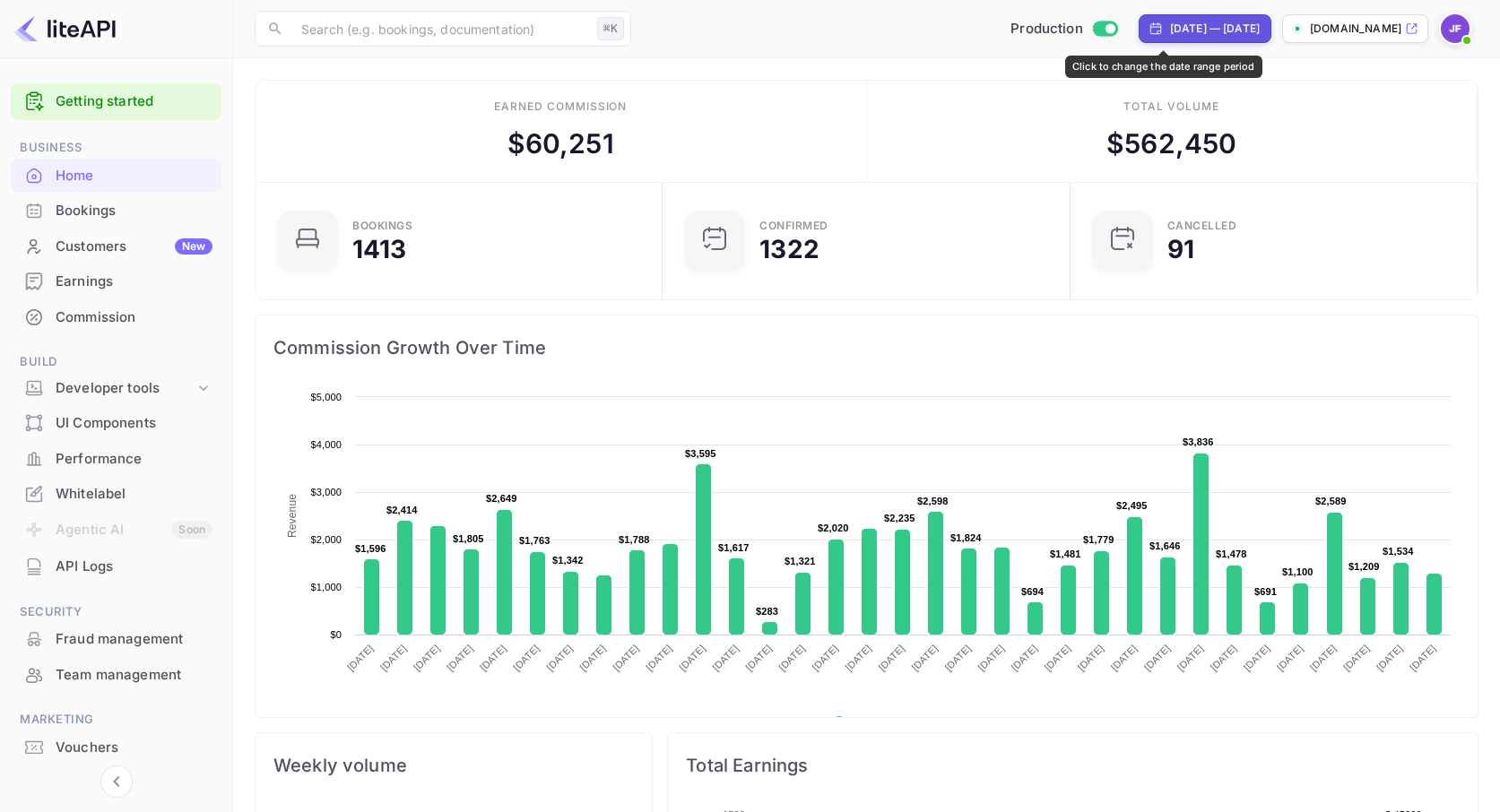
click at [1170, 36] on div "[DATE] — [DATE]" at bounding box center [1215, 29] width 89 height 16
select select "6"
select select "2025"
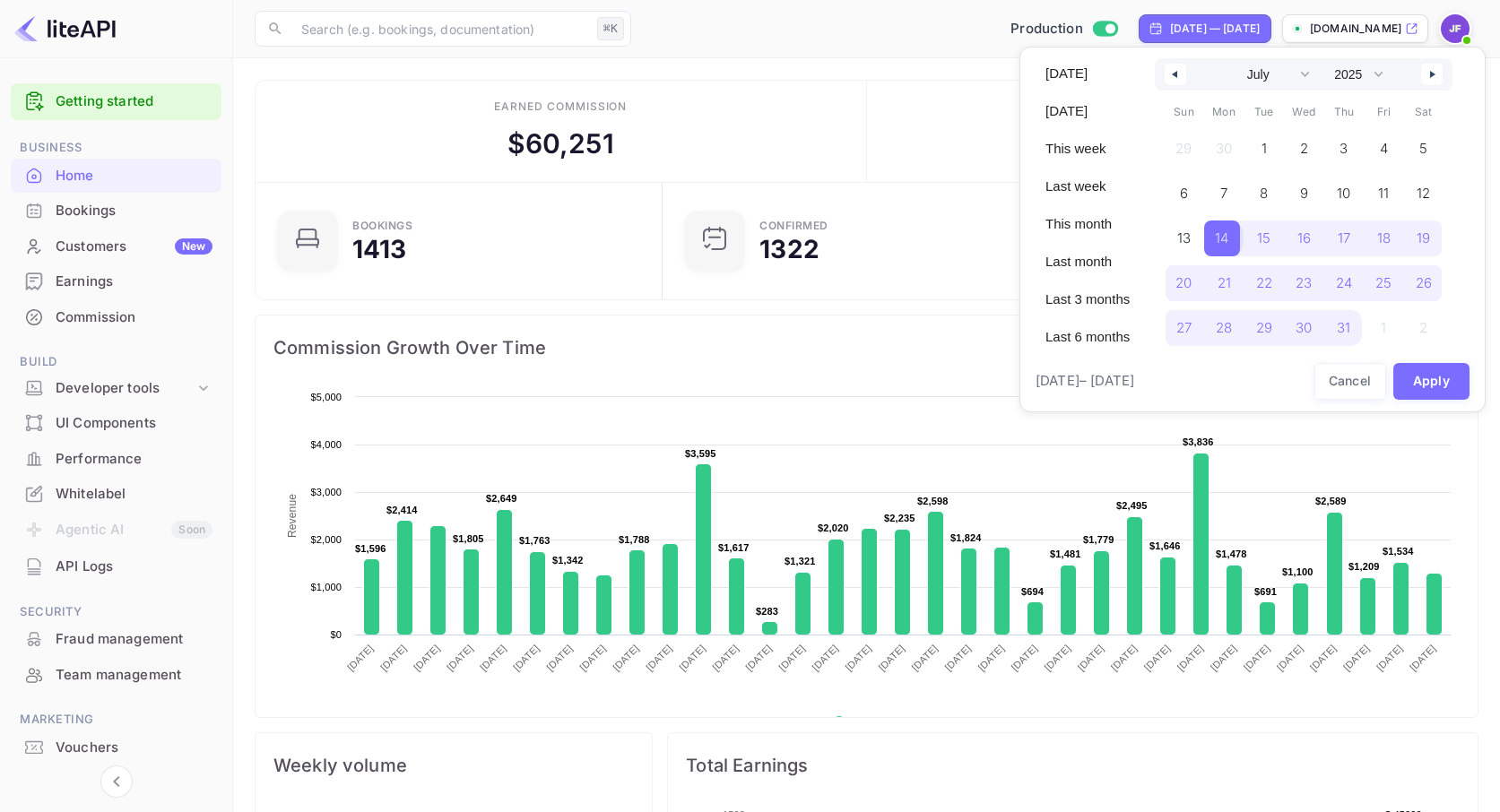
drag, startPoint x: 1224, startPoint y: 246, endPoint x: 1249, endPoint y: 236, distance: 26.9
click at [1224, 246] on span "14" at bounding box center [1221, 238] width 14 height 32
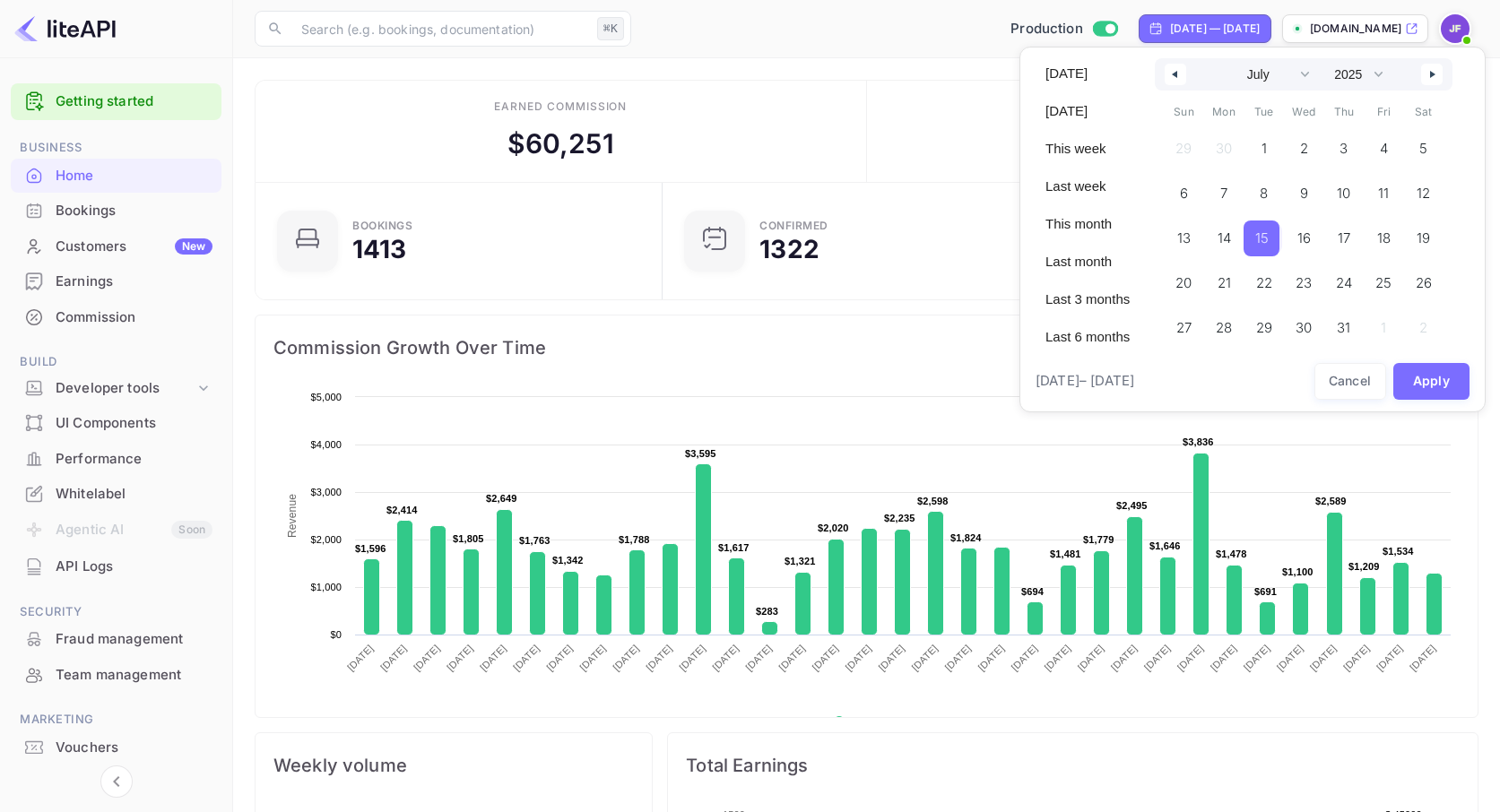
click at [1276, 242] on span "15" at bounding box center [1260, 238] width 36 height 36
click at [1308, 235] on span "16" at bounding box center [1303, 238] width 14 height 32
click at [1439, 79] on button "button" at bounding box center [1432, 75] width 22 height 22
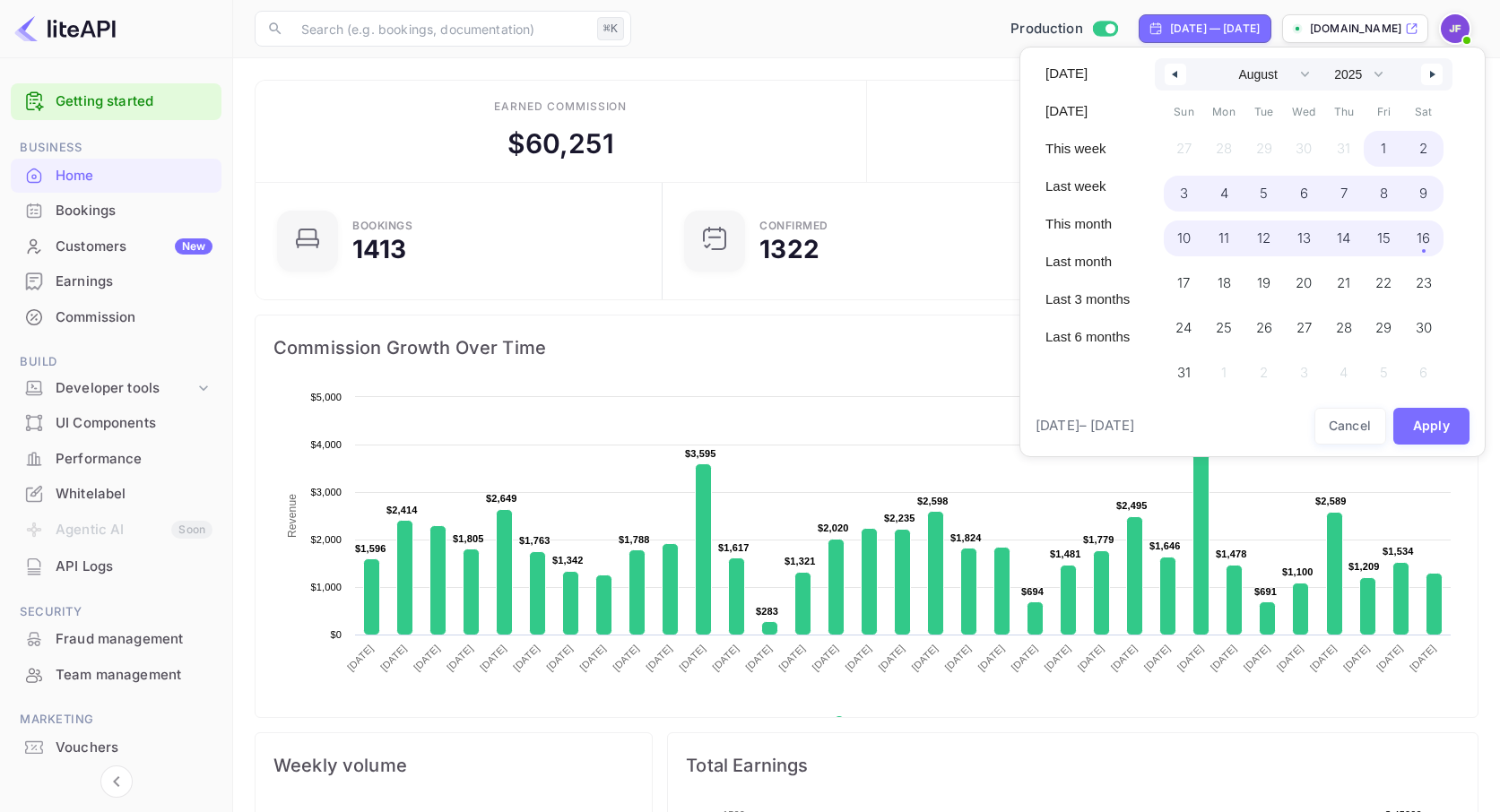
click at [1421, 245] on span "16" at bounding box center [1423, 238] width 40 height 36
select select "6"
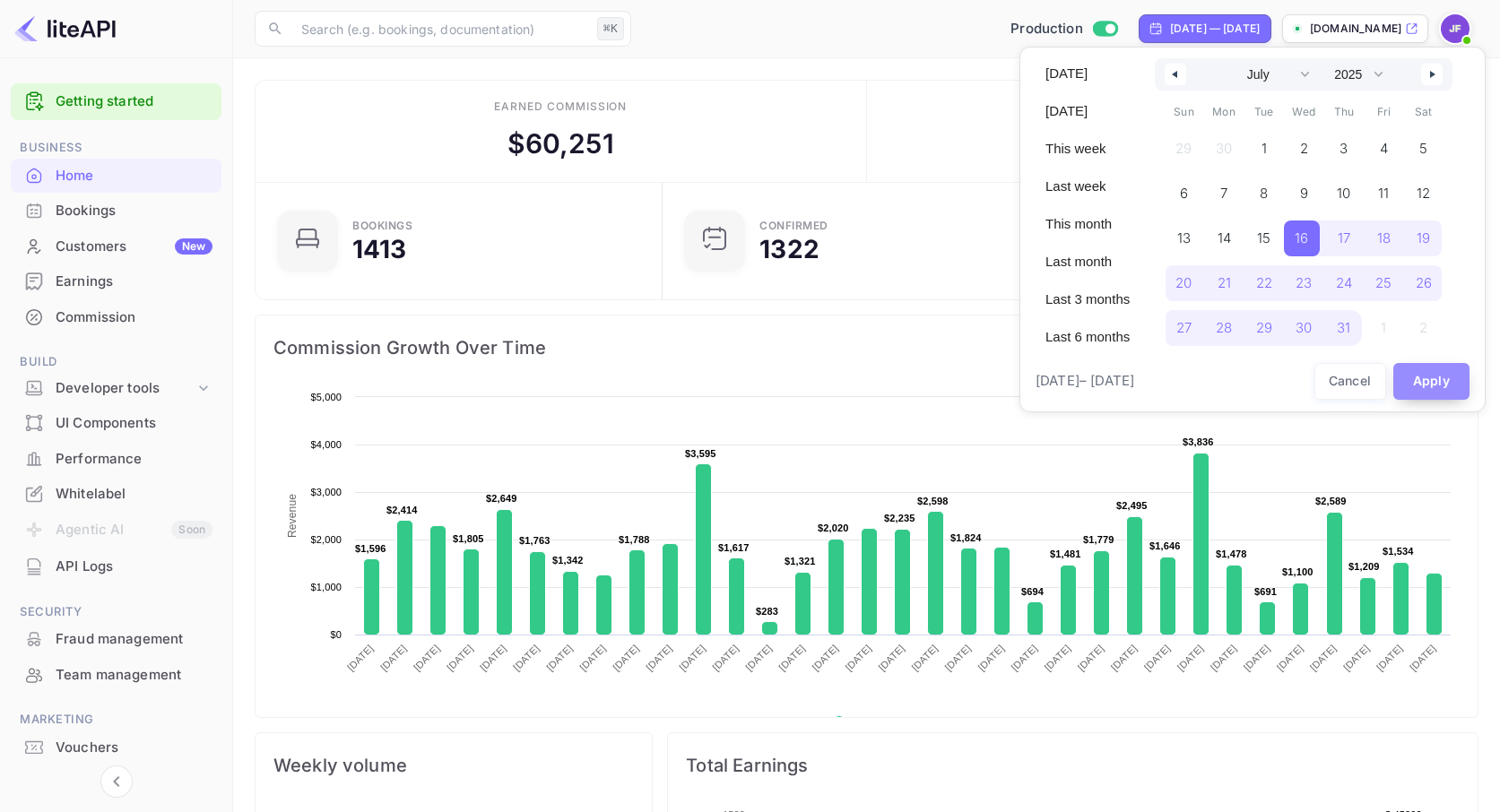
click at [1434, 384] on button "Apply" at bounding box center [1432, 381] width 78 height 36
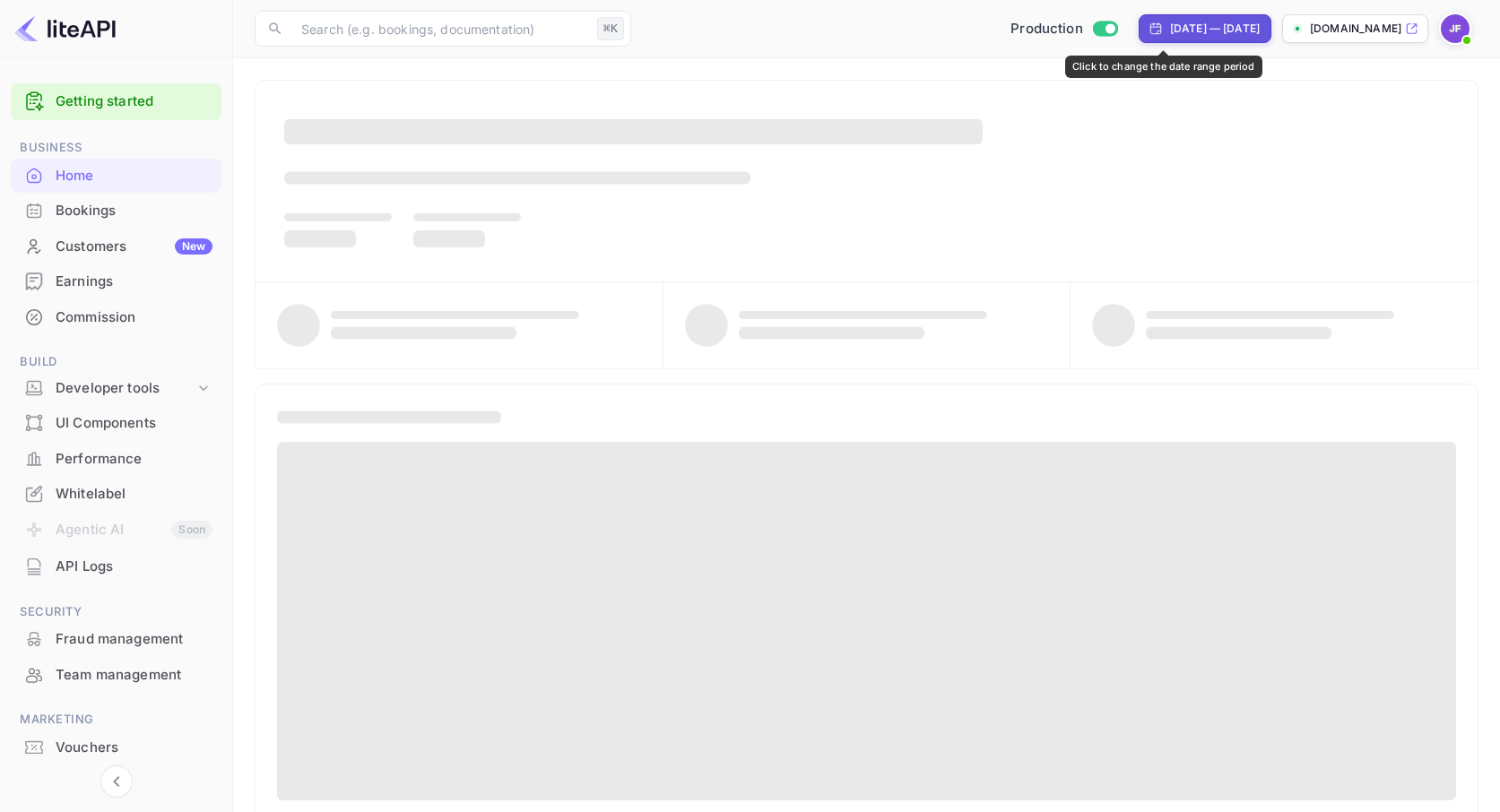
click at [1170, 31] on div "Jul 15, 2025 — Aug 15, 2025" at bounding box center [1215, 29] width 89 height 16
select select "6"
select select "2025"
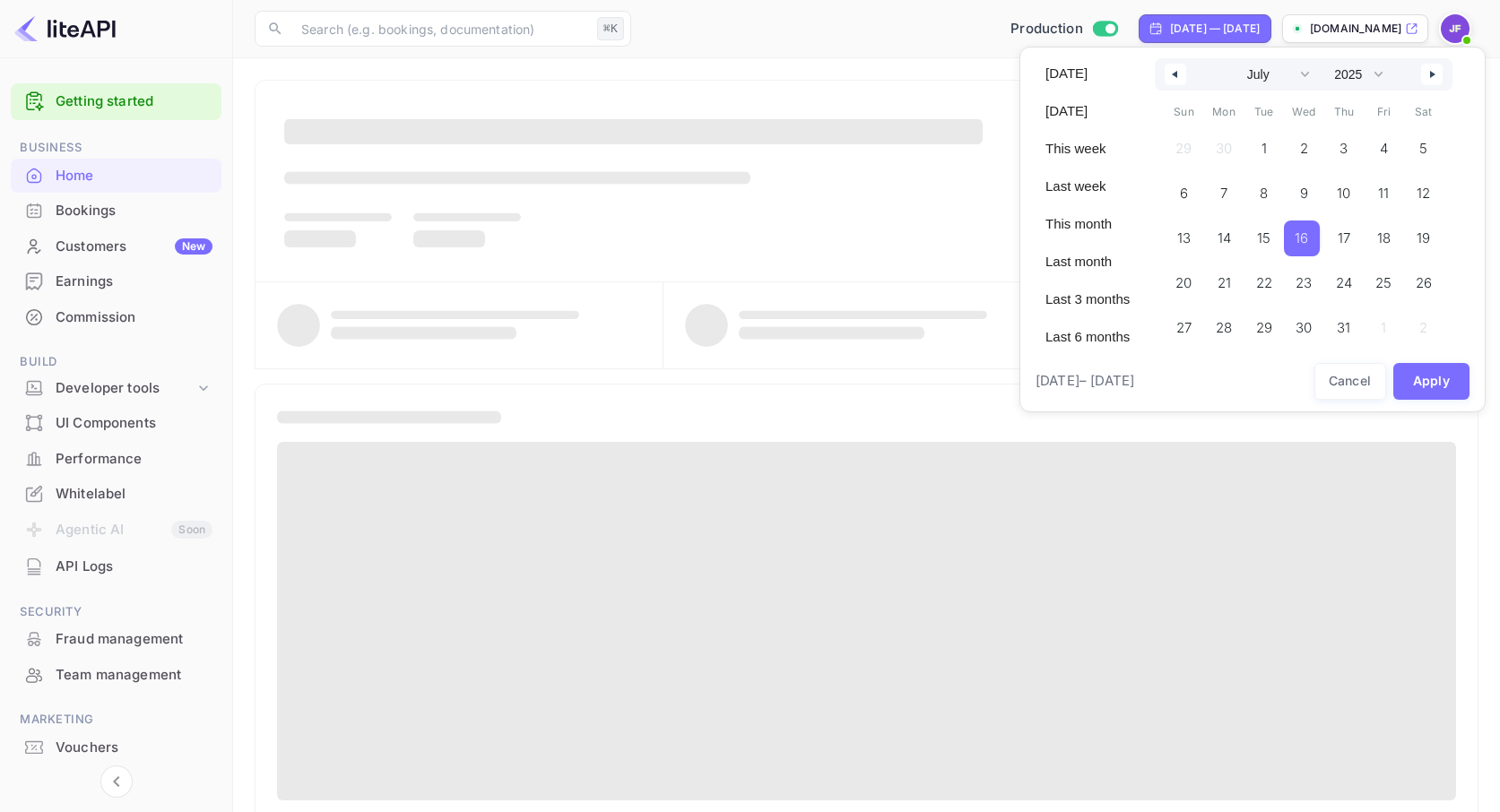
click at [1319, 242] on span "16" at bounding box center [1301, 238] width 36 height 36
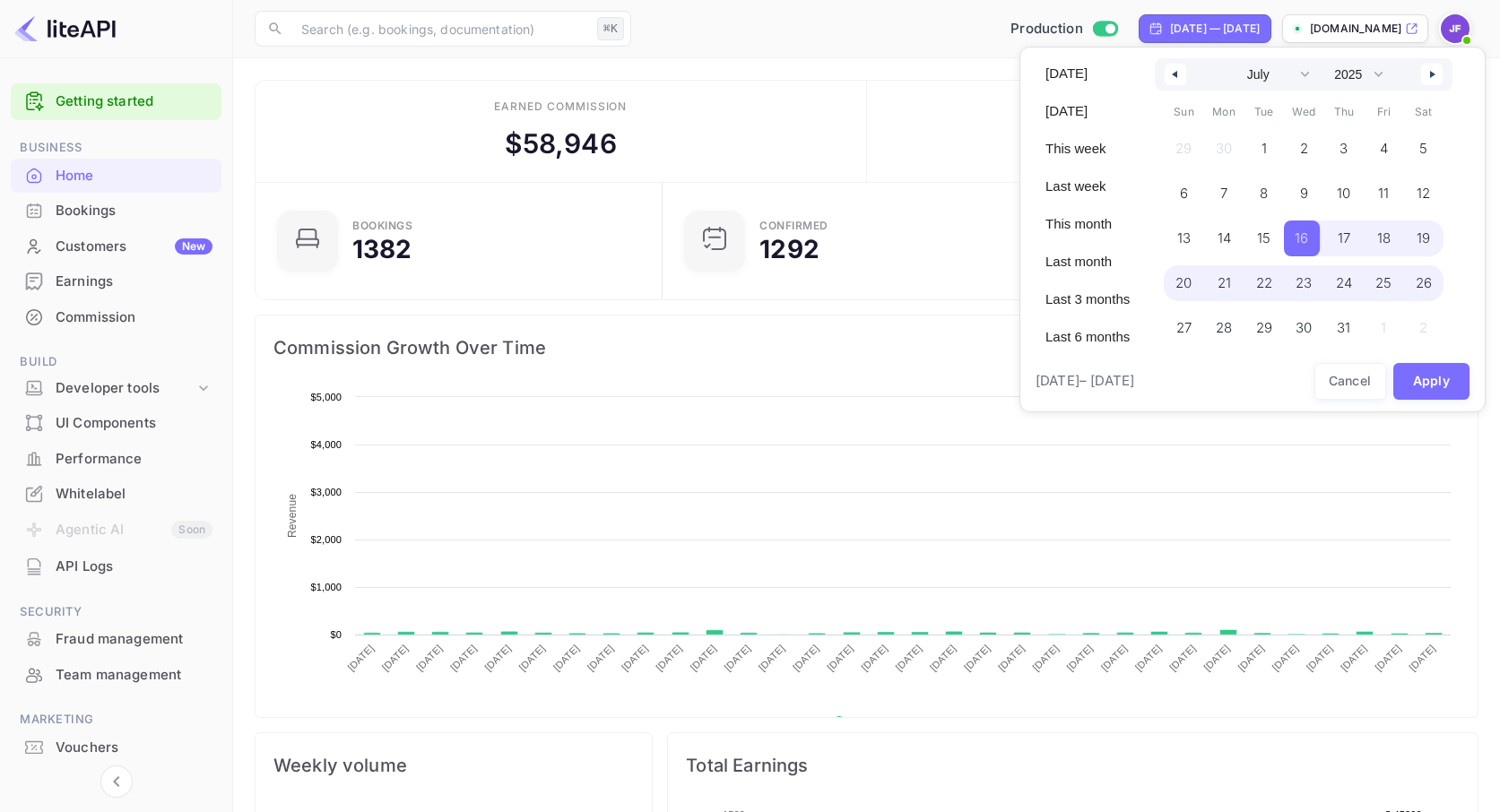
scroll to position [1, 0]
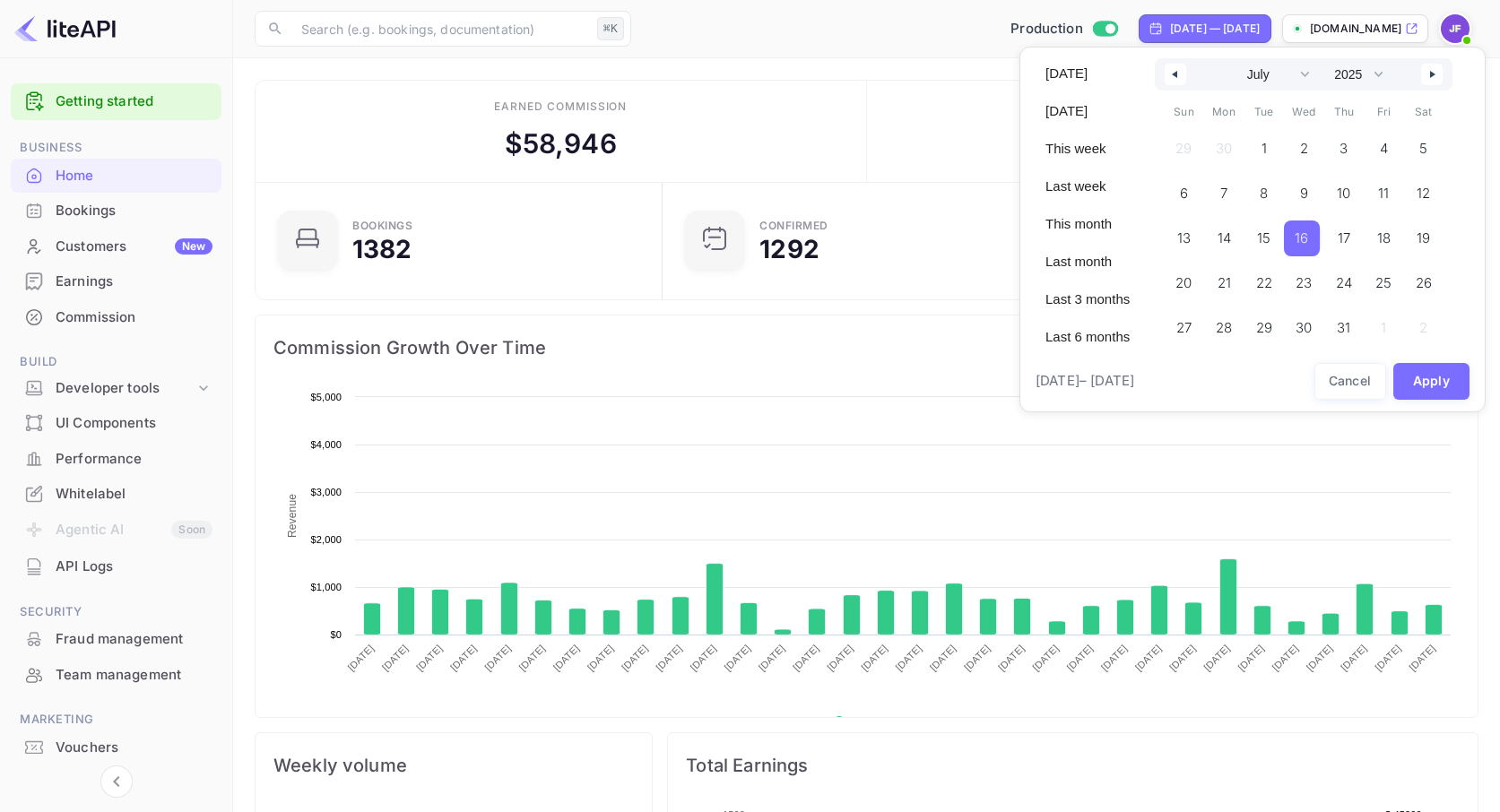
click at [1435, 77] on button "button" at bounding box center [1432, 75] width 22 height 22
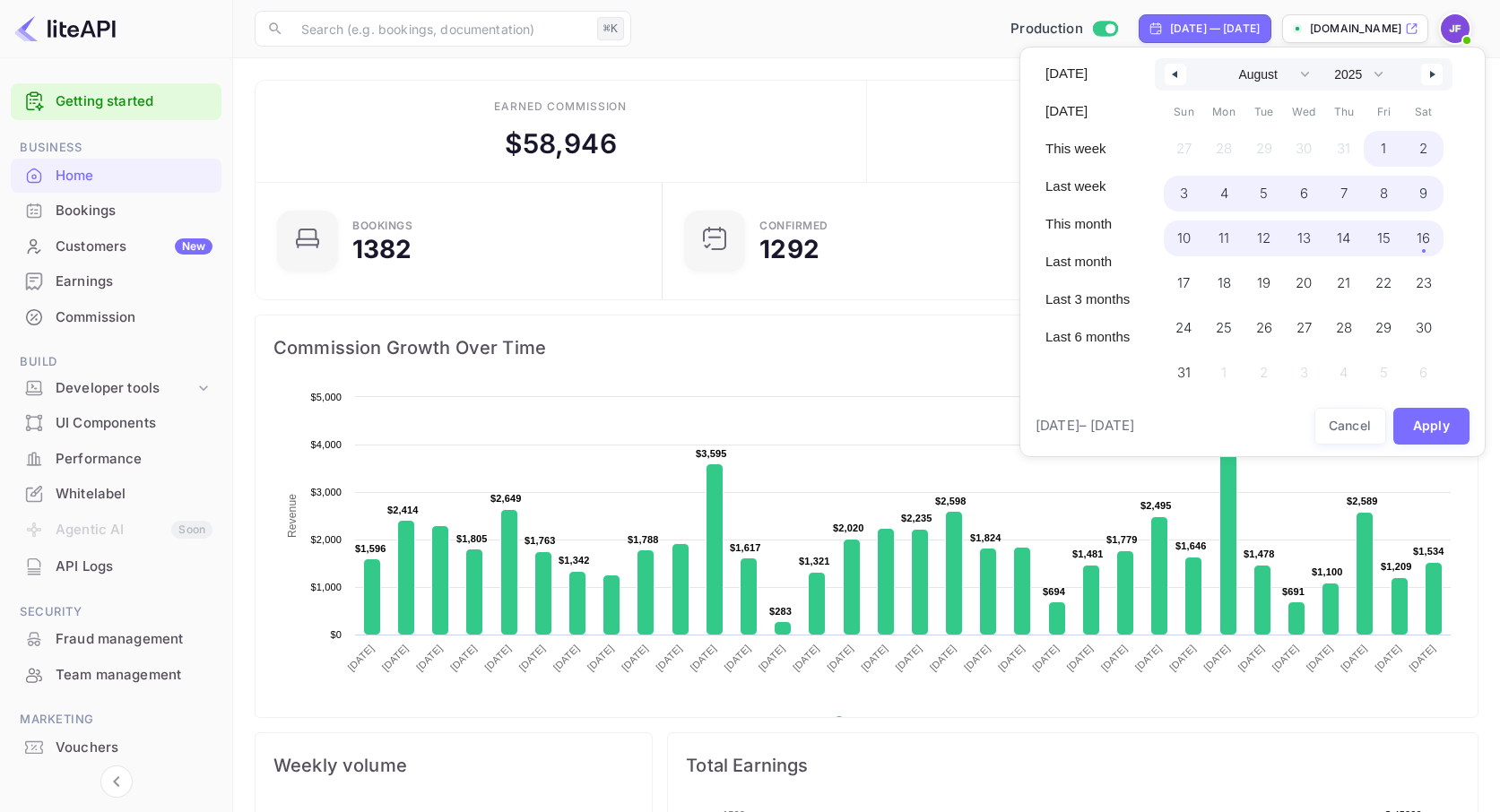
drag, startPoint x: 1433, startPoint y: 234, endPoint x: 1439, endPoint y: 319, distance: 85.2
click at [1430, 234] on span "16" at bounding box center [1422, 238] width 14 height 32
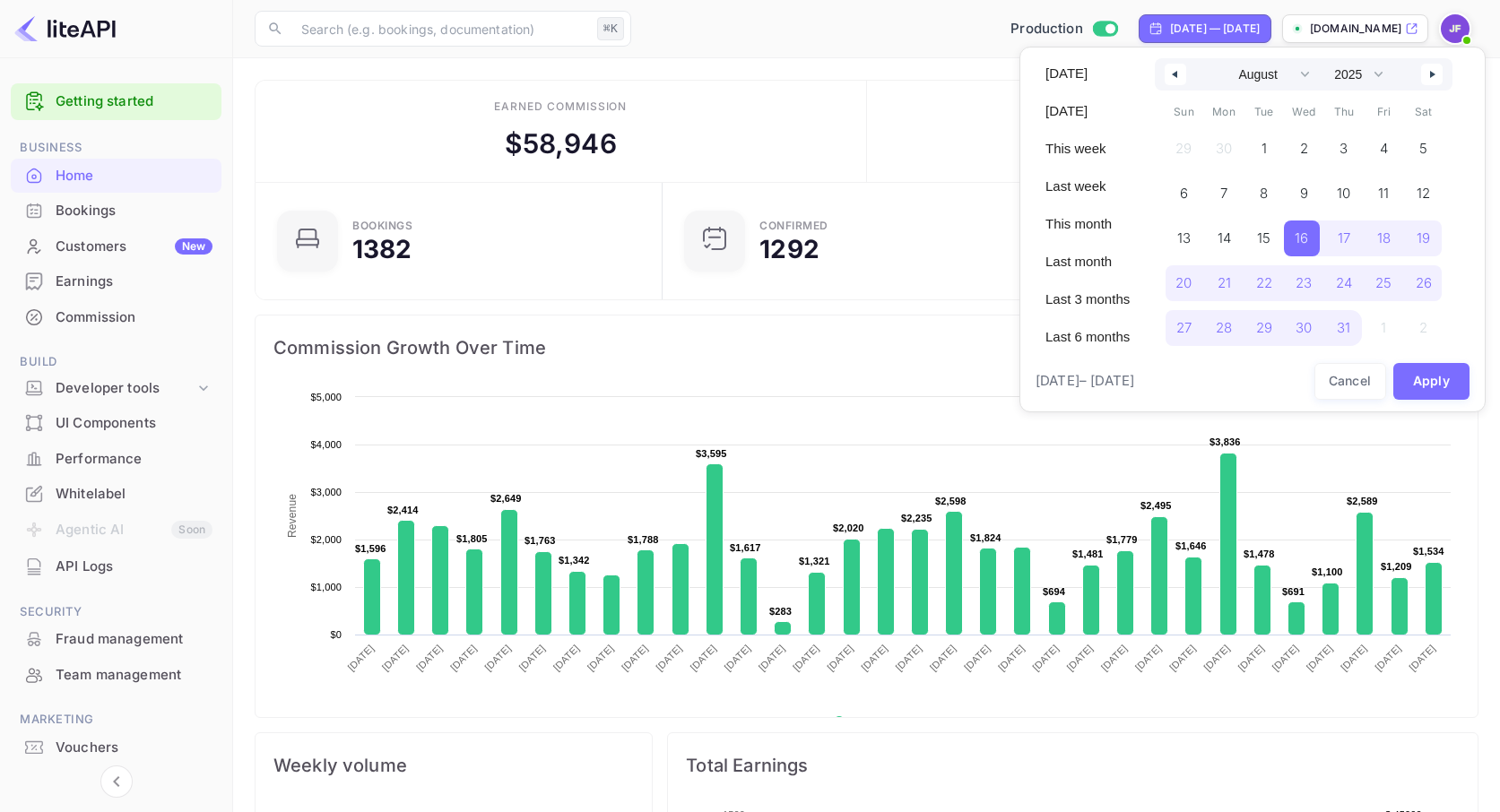
select select "6"
click at [1441, 391] on button "Apply" at bounding box center [1432, 381] width 78 height 36
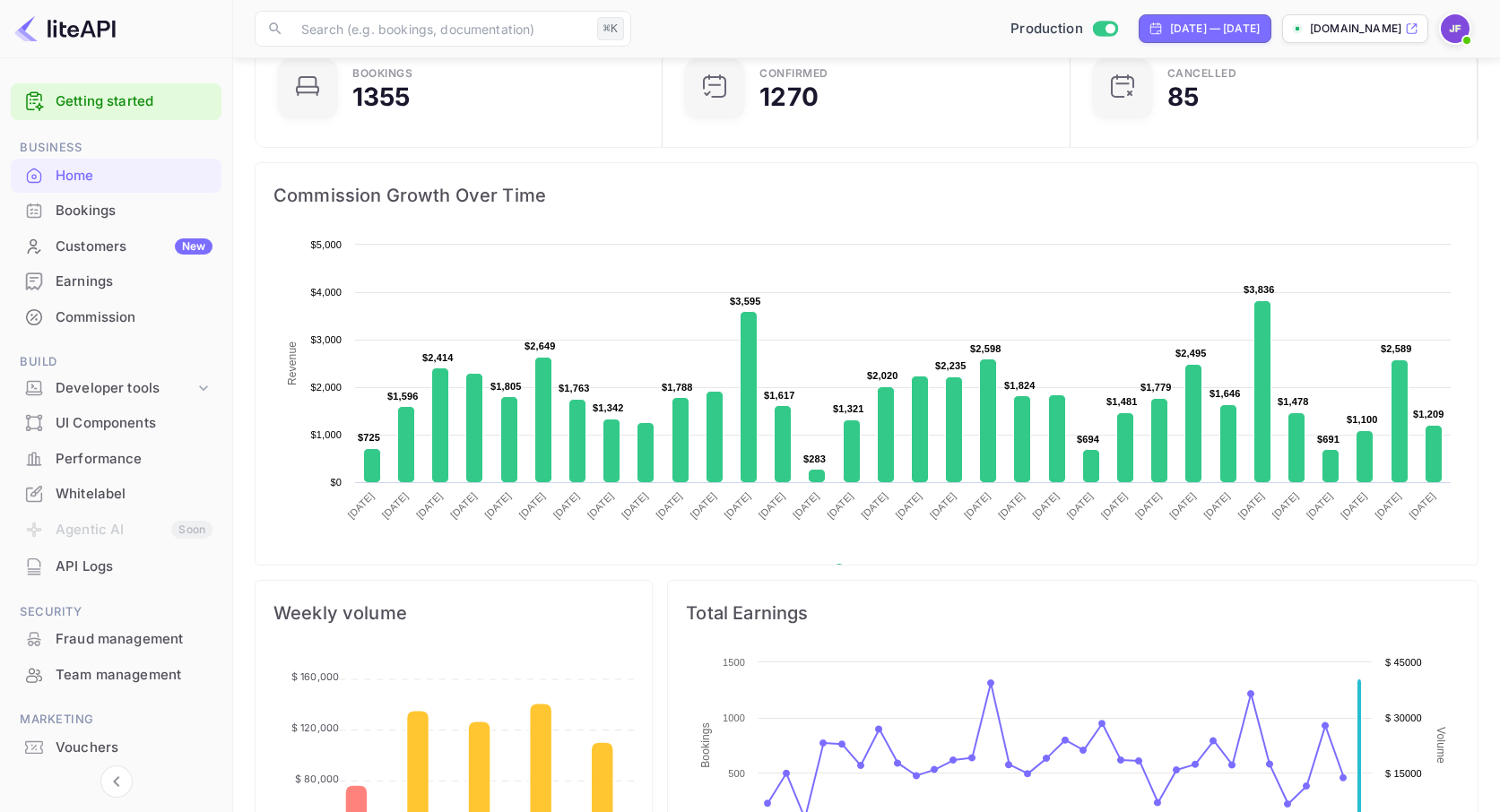
scroll to position [0, 0]
